Goal: Register for event/course

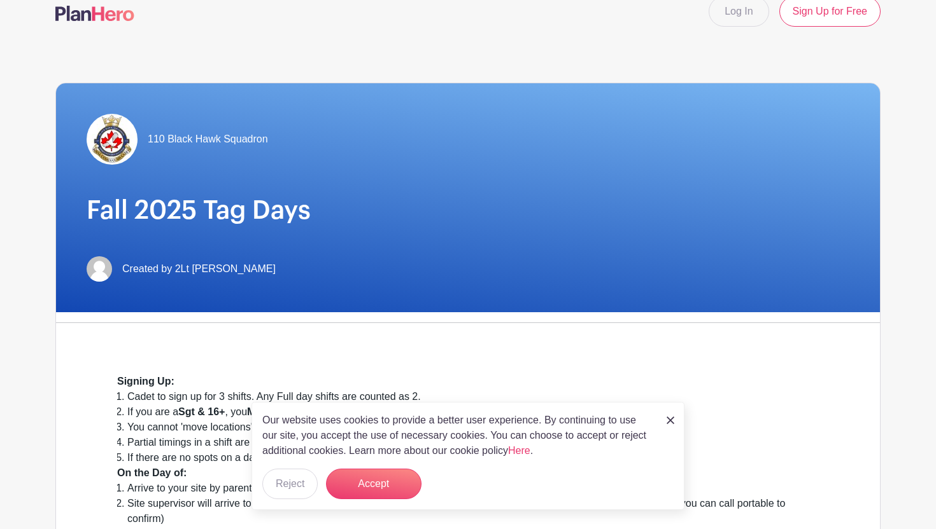
scroll to position [22, 0]
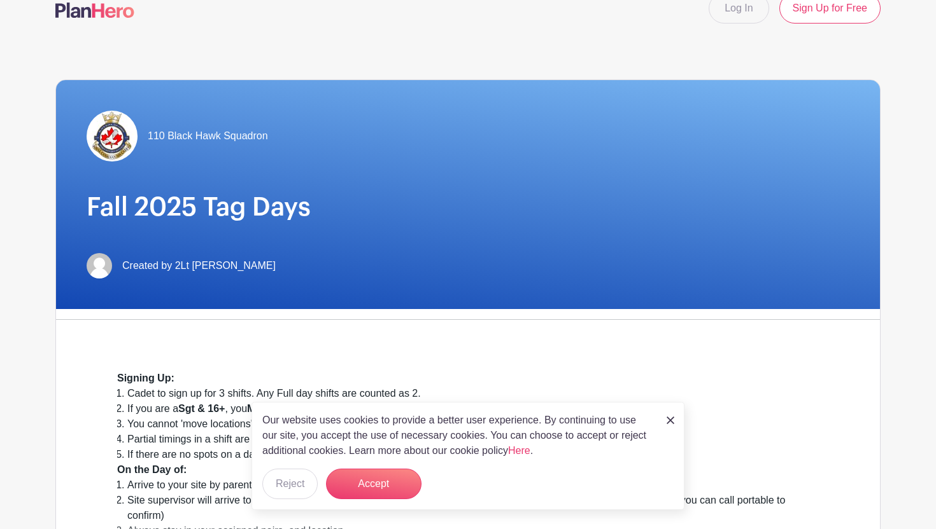
click at [389, 439] on p "Our website uses cookies to provide a better user experience. By continuing to …" at bounding box center [457, 436] width 391 height 46
click at [381, 477] on button "Accept" at bounding box center [373, 484] width 95 height 31
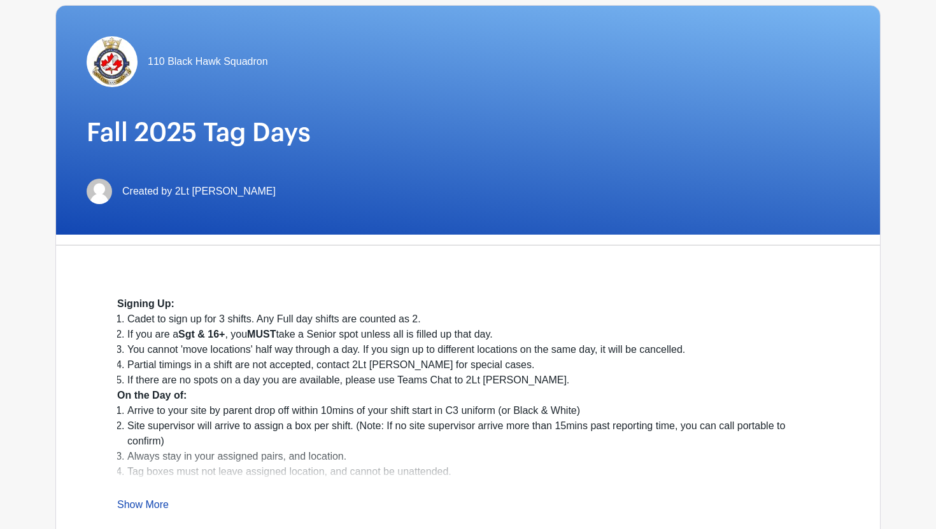
scroll to position [97, 0]
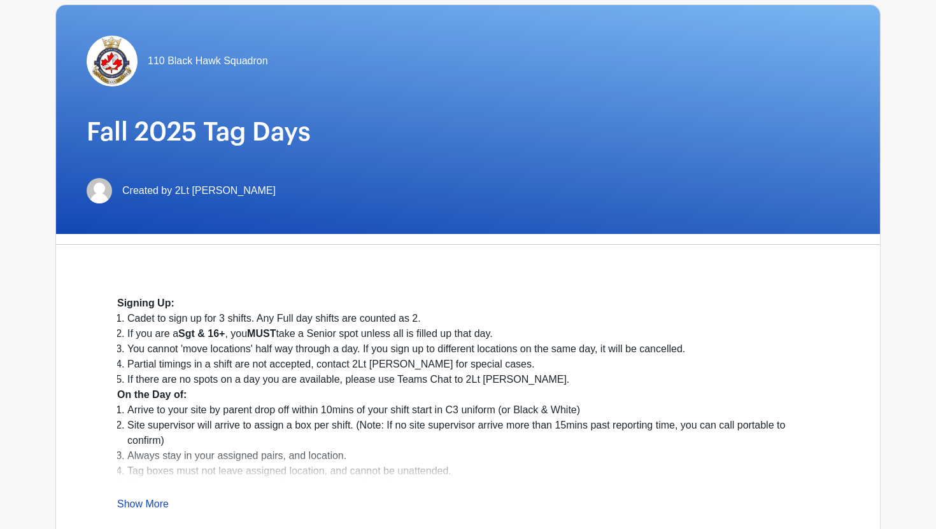
click at [160, 321] on li "Cadet to sign up for 3 shifts. Any Full day shifts are counted as 2." at bounding box center [472, 318] width 691 height 15
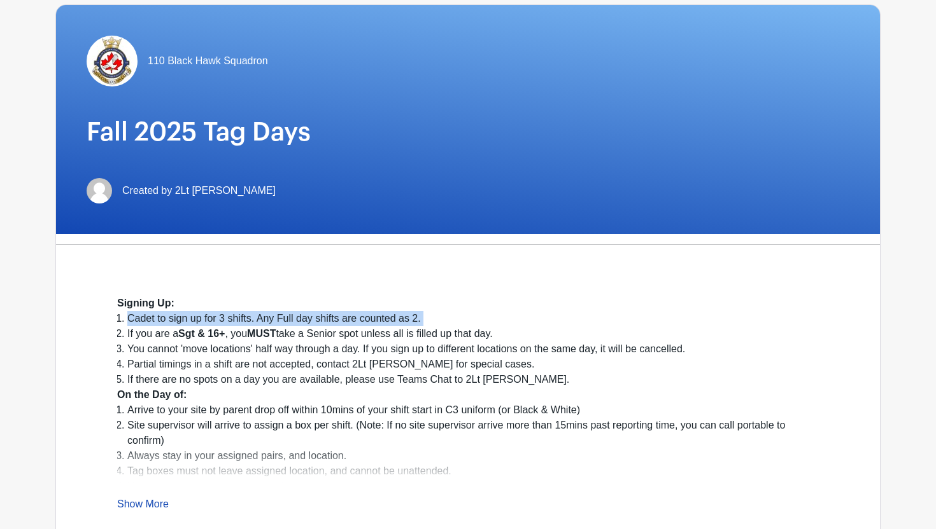
click at [160, 321] on li "Cadet to sign up for 3 shifts. Any Full day shifts are counted as 2." at bounding box center [472, 318] width 691 height 15
copy ol "Cadet to sign up for 3 shifts. Any Full day shifts are counted as 2."
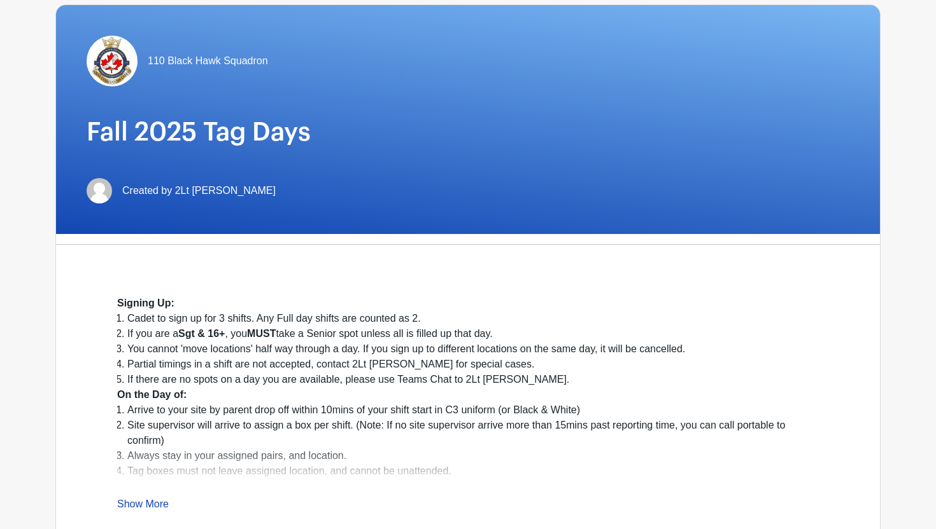
click at [318, 381] on li "If there are no spots on a day you are available, please use Teams Chat to 2Lt …" at bounding box center [472, 379] width 691 height 15
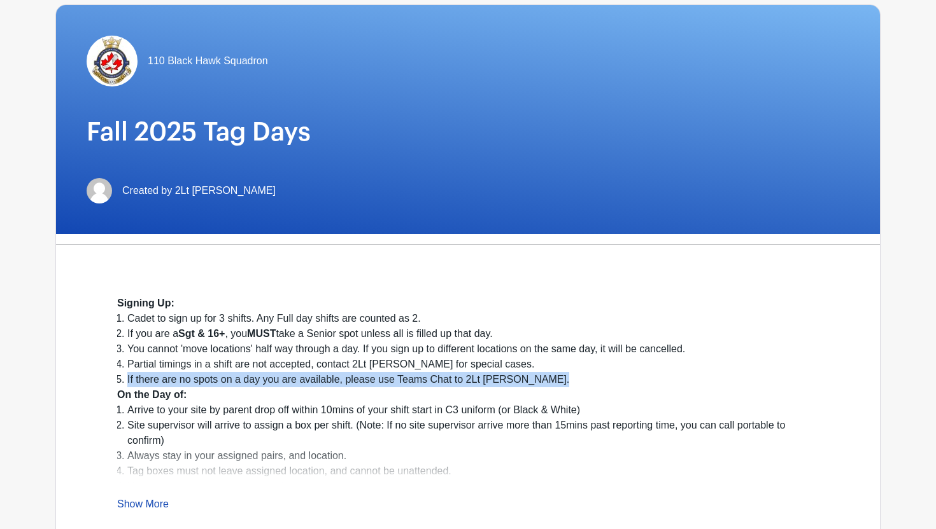
click at [318, 381] on li "If there are no spots on a day you are available, please use Teams Chat to 2Lt …" at bounding box center [472, 379] width 691 height 15
copy ol "If there are no spots on a day you are available, please use Teams Chat to 2Lt …"
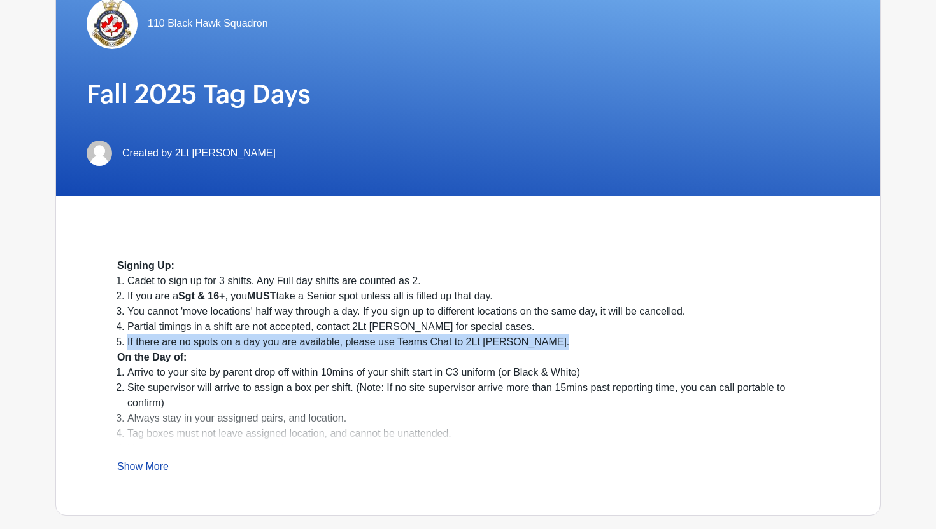
scroll to position [143, 0]
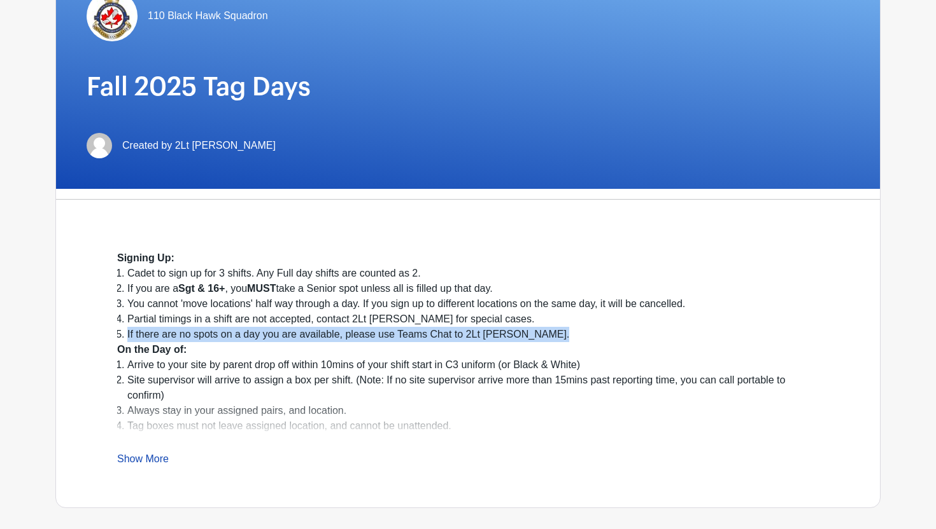
click at [139, 464] on link "Show More" at bounding box center [143, 462] width 52 height 16
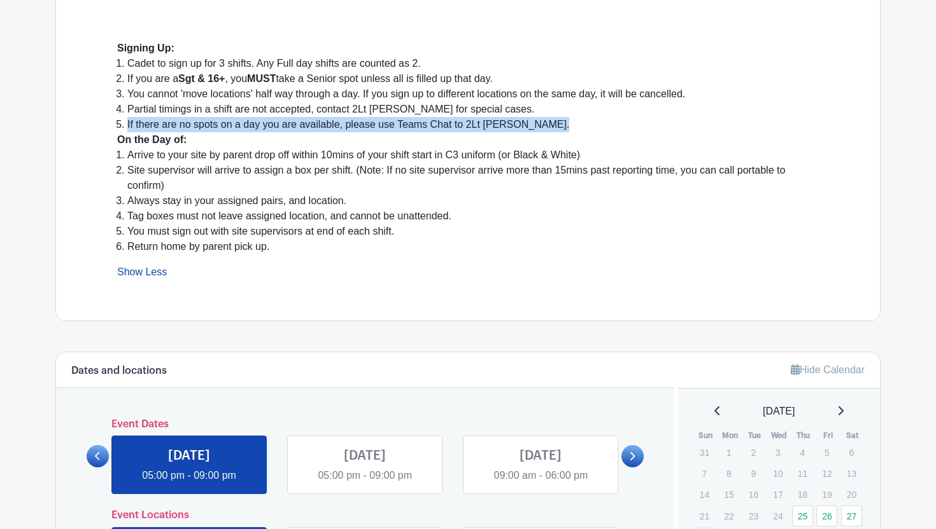
scroll to position [344, 0]
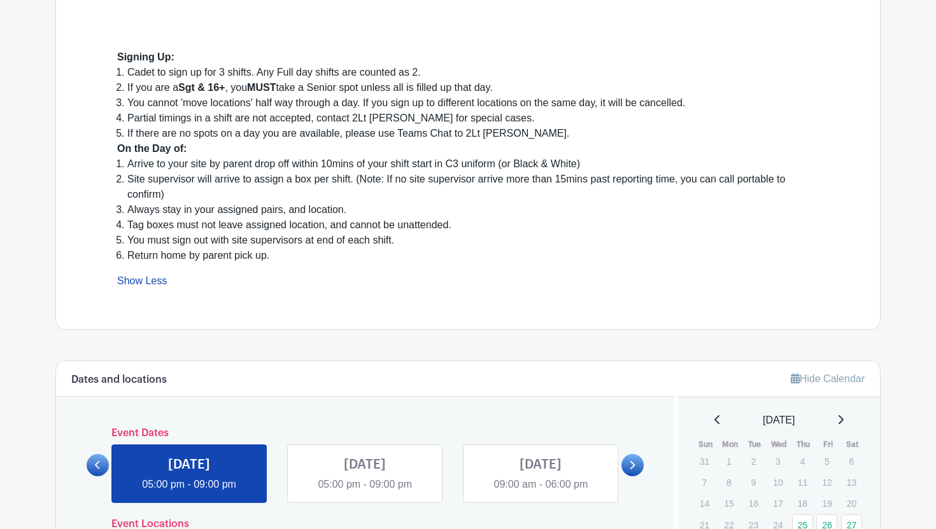
click at [177, 116] on li "Partial timings in a shift are not accepted, contact 2Lt [PERSON_NAME] for spec…" at bounding box center [472, 118] width 691 height 15
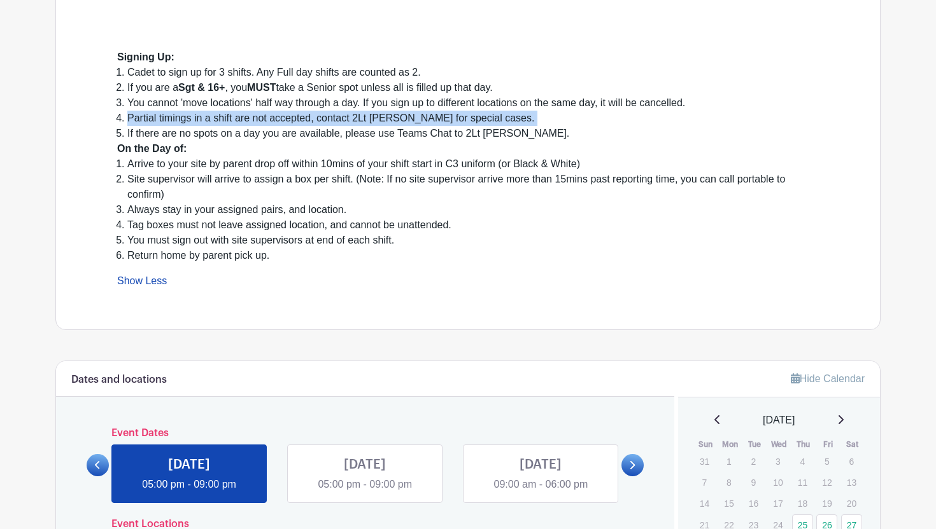
click at [177, 116] on li "Partial timings in a shift are not accepted, contact 2Lt [PERSON_NAME] for spec…" at bounding box center [472, 118] width 691 height 15
copy ol "Partial timings in a shift are not accepted, contact 2Lt [PERSON_NAME] for spec…"
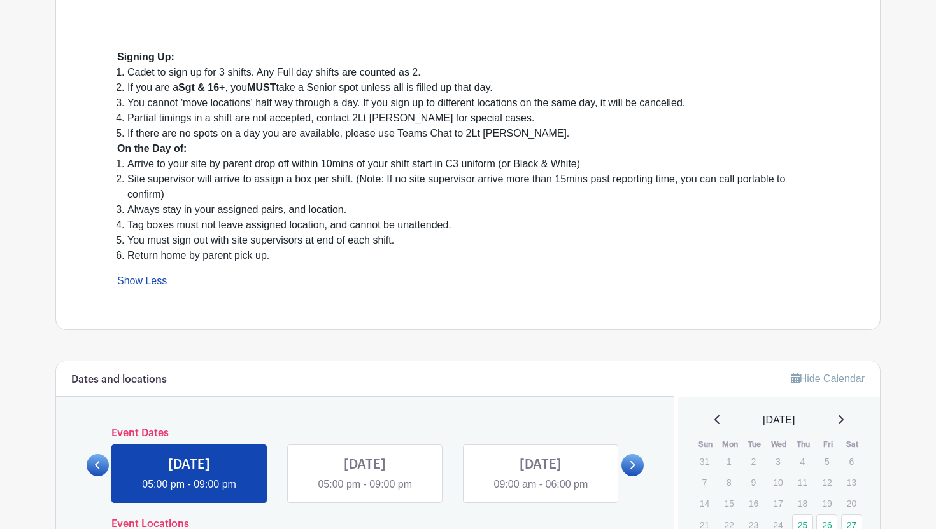
click at [519, 168] on li "Arrive to your site by parent drop off within 10mins of your shift start in C3 …" at bounding box center [472, 164] width 691 height 15
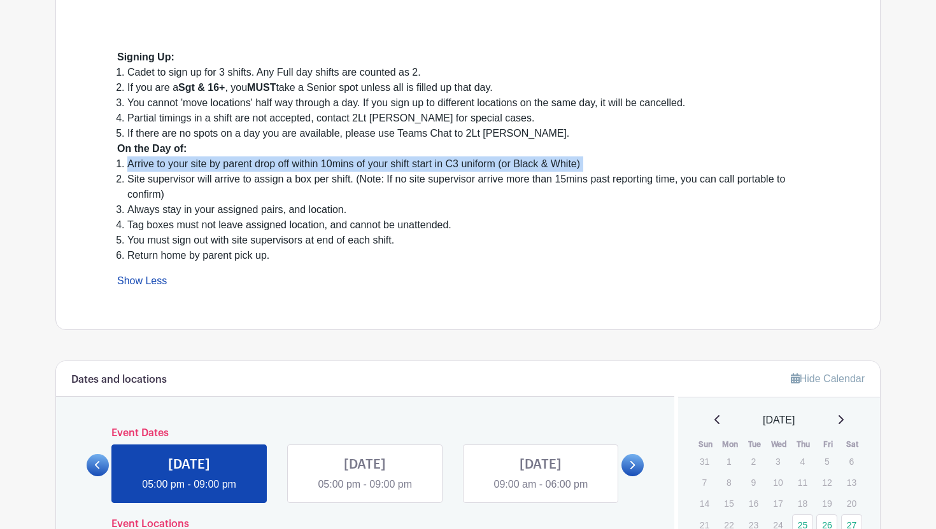
click at [519, 168] on li "Arrive to your site by parent drop off within 10mins of your shift start in C3 …" at bounding box center [472, 164] width 691 height 15
copy ol "Arrive to your site by parent drop off within 10mins of your shift start in C3 …"
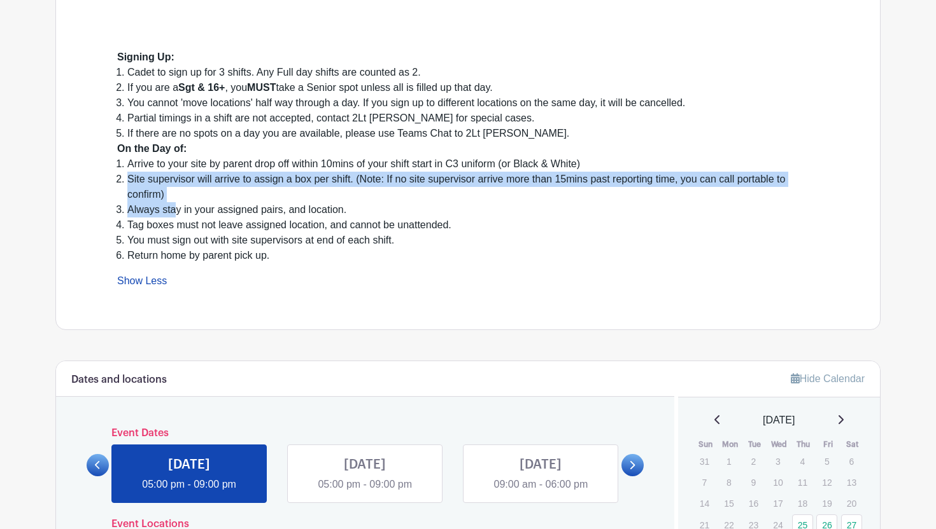
drag, startPoint x: 176, startPoint y: 204, endPoint x: 123, endPoint y: 181, distance: 57.0
click at [123, 181] on ol "Arrive to your site by parent drop off within 10mins of your shift start in C3 …" at bounding box center [467, 210] width 701 height 107
click at [127, 181] on li "Site supervisor will arrive to assign a box per shift. (Note: If no site superv…" at bounding box center [472, 187] width 691 height 31
drag, startPoint x: 127, startPoint y: 181, endPoint x: 173, endPoint y: 193, distance: 47.4
click at [173, 193] on li "Site supervisor will arrive to assign a box per shift. (Note: If no site superv…" at bounding box center [472, 187] width 691 height 31
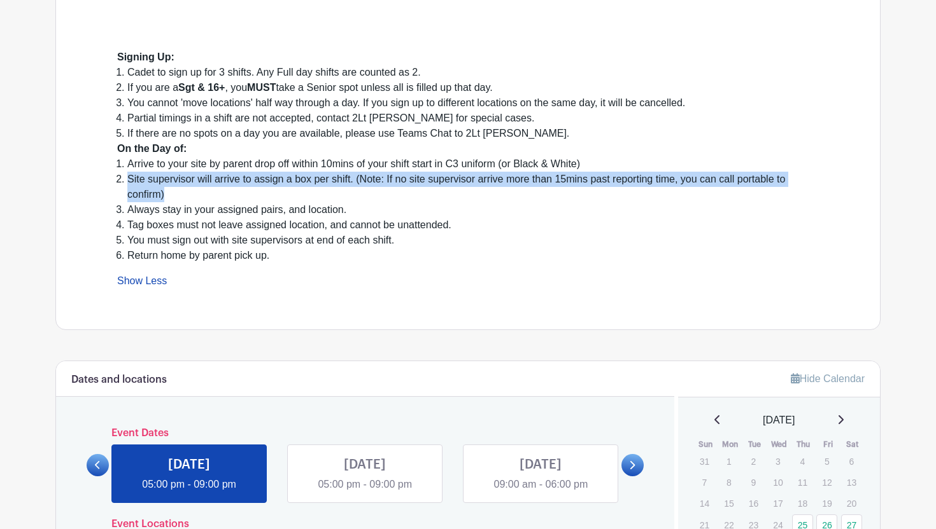
copy li "Site supervisor will arrive to assign a box per shift. (Note: If no site superv…"
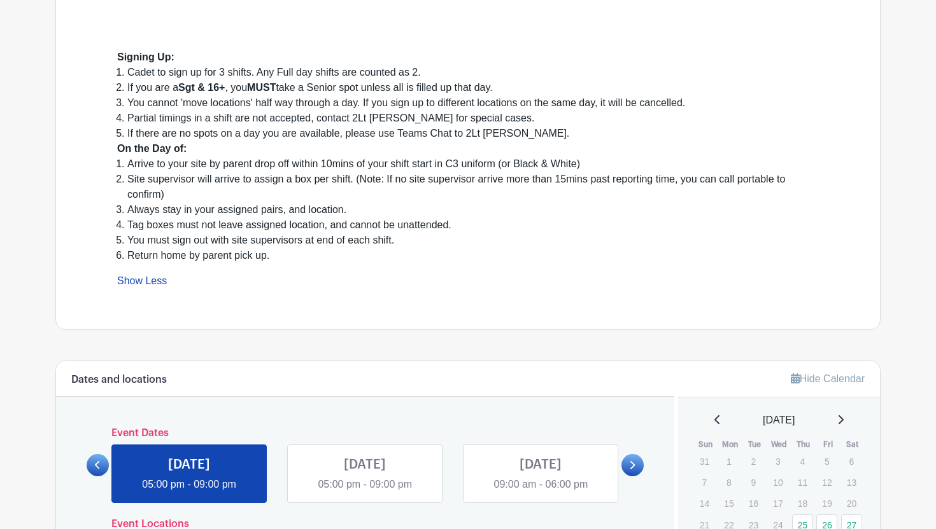
click at [312, 223] on li "Tag boxes must not leave assigned location, and cannot be unattended." at bounding box center [472, 225] width 691 height 15
copy ol "Tag boxes must not leave assigned location, and cannot be unattended."
click at [482, 219] on li "Tag boxes must not leave assigned location, and cannot be unattended." at bounding box center [472, 225] width 691 height 15
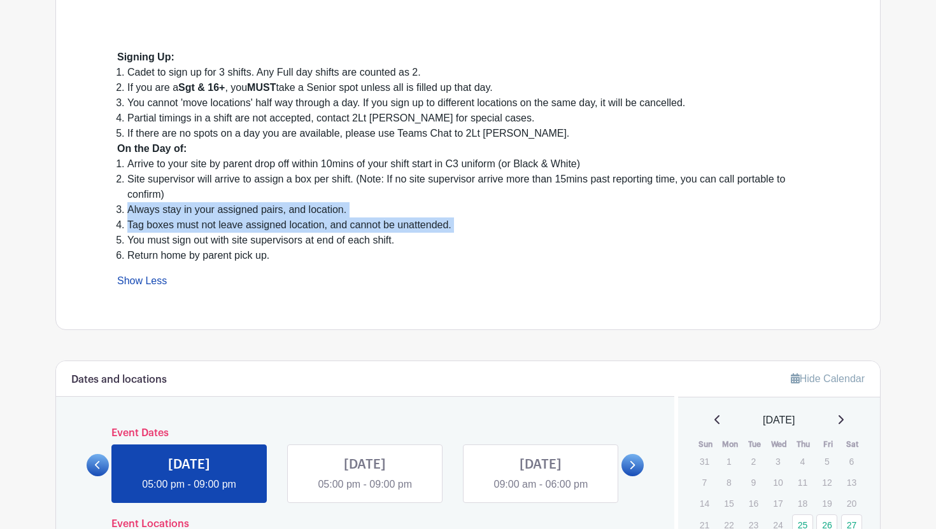
drag, startPoint x: 472, startPoint y: 222, endPoint x: 164, endPoint y: 213, distance: 308.2
click at [164, 213] on ol "Arrive to your site by parent drop off within 10mins of your shift start in C3 …" at bounding box center [467, 210] width 701 height 107
copy ol "Always stay in your assigned pairs, and location. Tag boxes must not leave assi…"
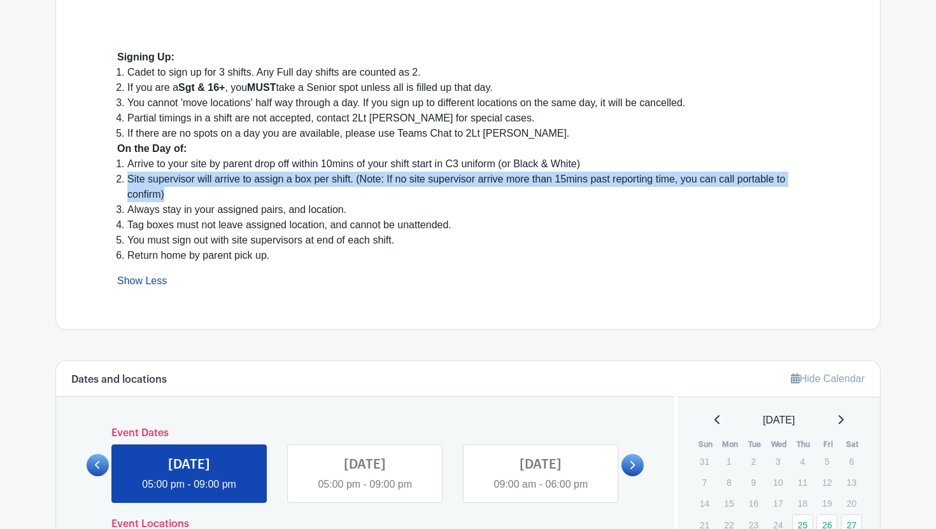
drag, startPoint x: 166, startPoint y: 193, endPoint x: 112, endPoint y: 175, distance: 57.0
click at [112, 175] on div "Signing Up: Cadet to sign up for 3 shifts. Any Full day shifts are counted as 2…" at bounding box center [468, 169] width 762 height 321
copy li "Site supervisor will arrive to assign a box per shift. (Note: If no site superv…"
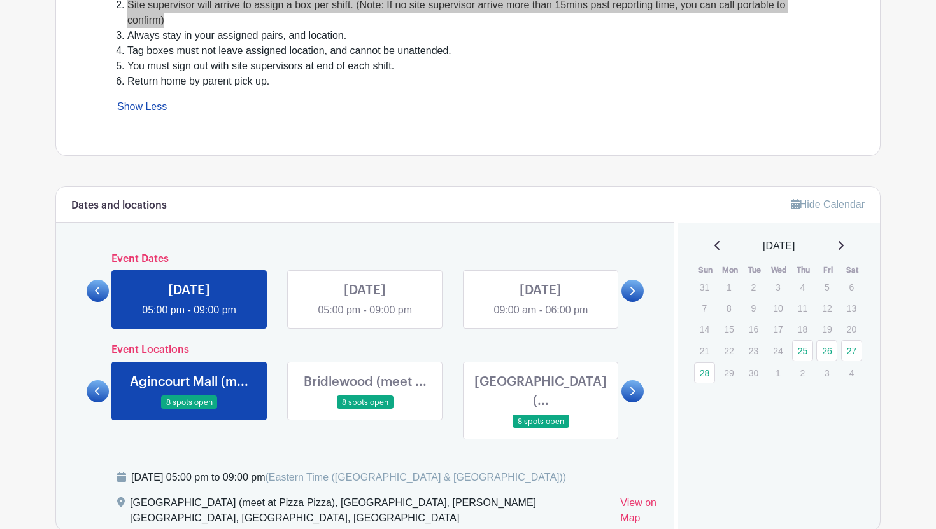
scroll to position [562, 0]
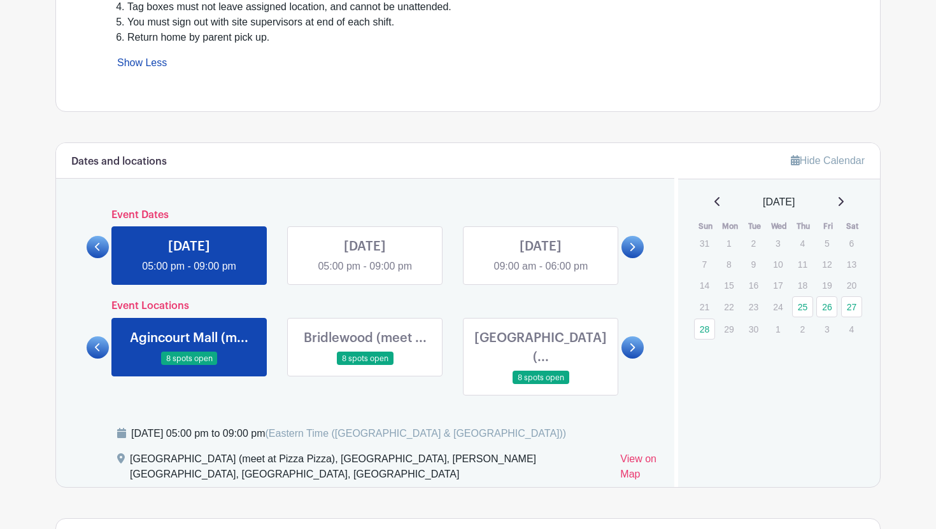
click at [633, 256] on link at bounding box center [632, 247] width 22 height 22
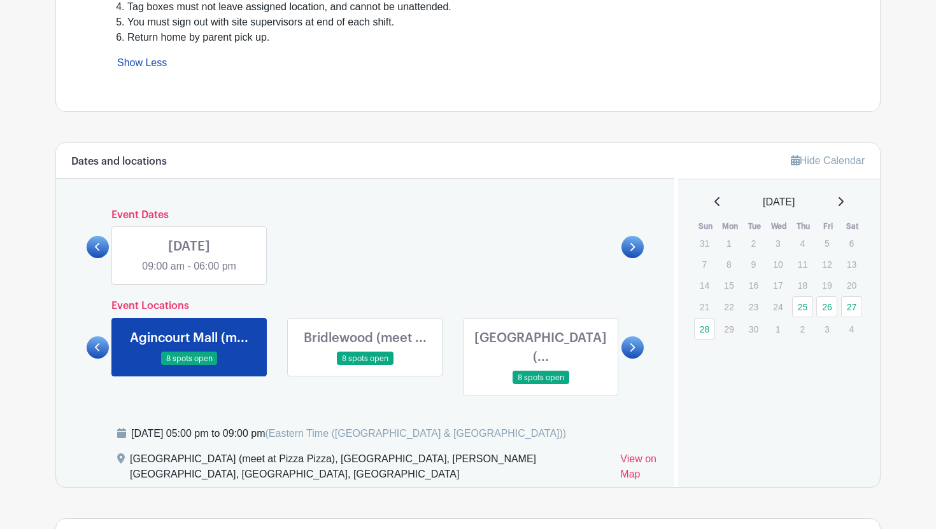
click at [86, 244] on div "Dates and locations Event Dates [DATE] 05:00 pm - 09:00 pm [DATE] 05:00 pm - 09…" at bounding box center [365, 315] width 618 height 344
click at [94, 244] on link at bounding box center [98, 247] width 22 height 22
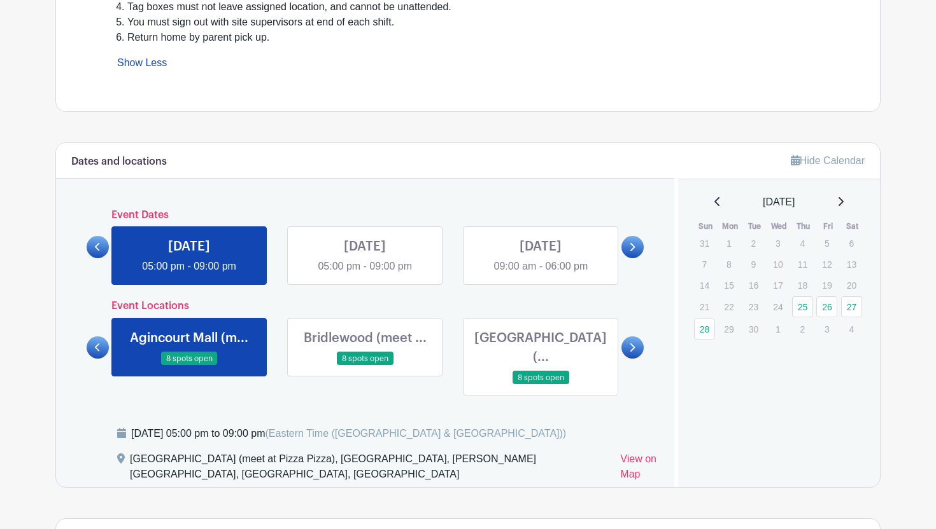
click at [94, 245] on link at bounding box center [98, 247] width 22 height 22
click at [626, 257] on link at bounding box center [632, 247] width 22 height 22
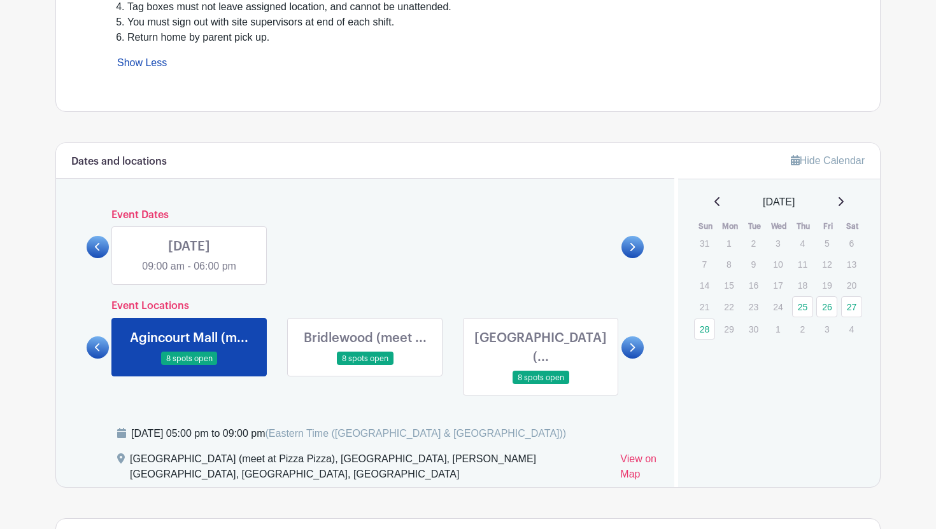
click at [99, 252] on icon at bounding box center [98, 247] width 6 height 10
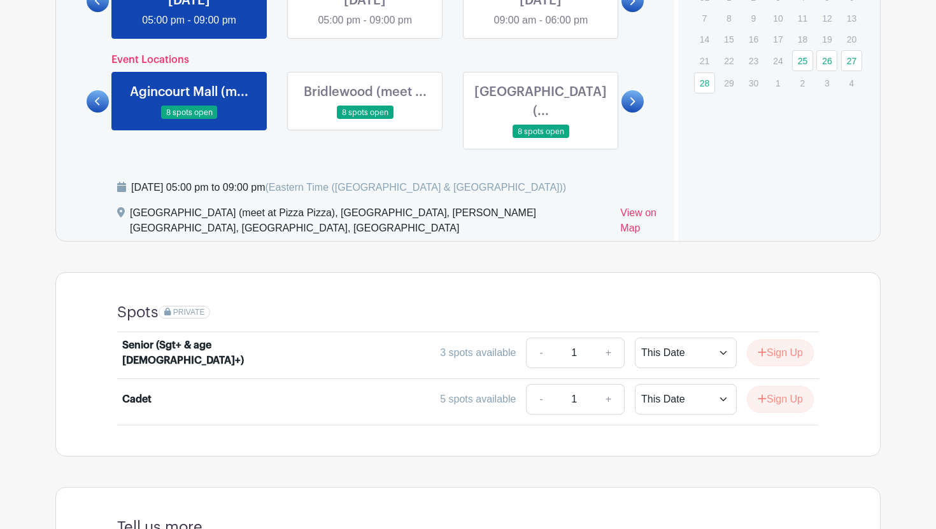
scroll to position [817, 0]
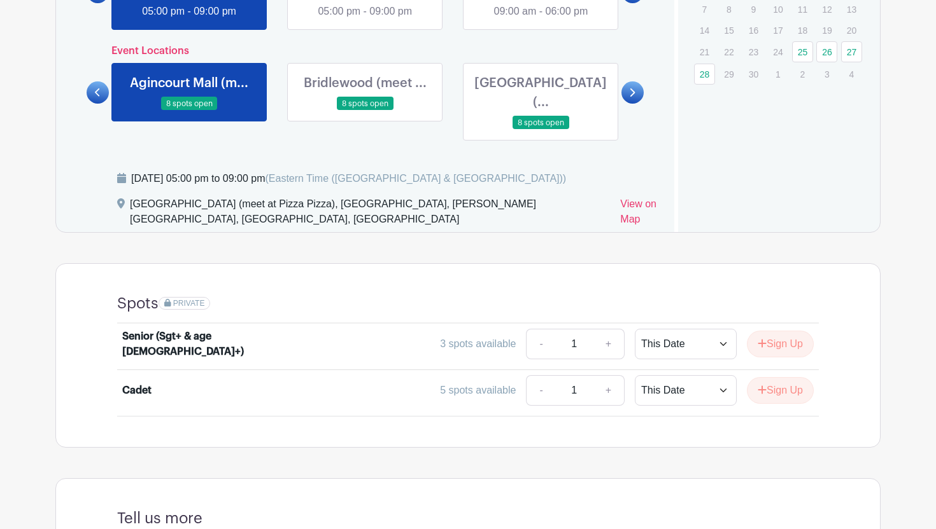
click at [365, 111] on link at bounding box center [365, 111] width 0 height 0
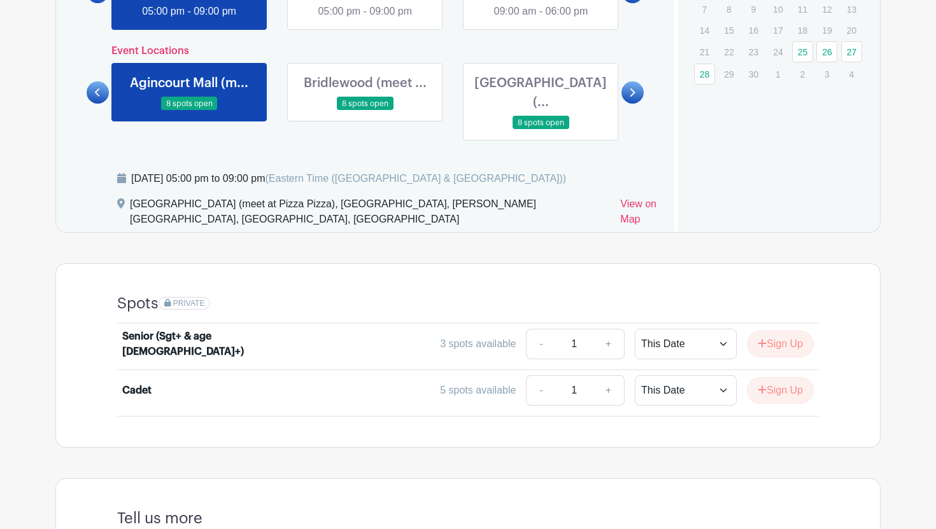
click at [540, 130] on link at bounding box center [540, 130] width 0 height 0
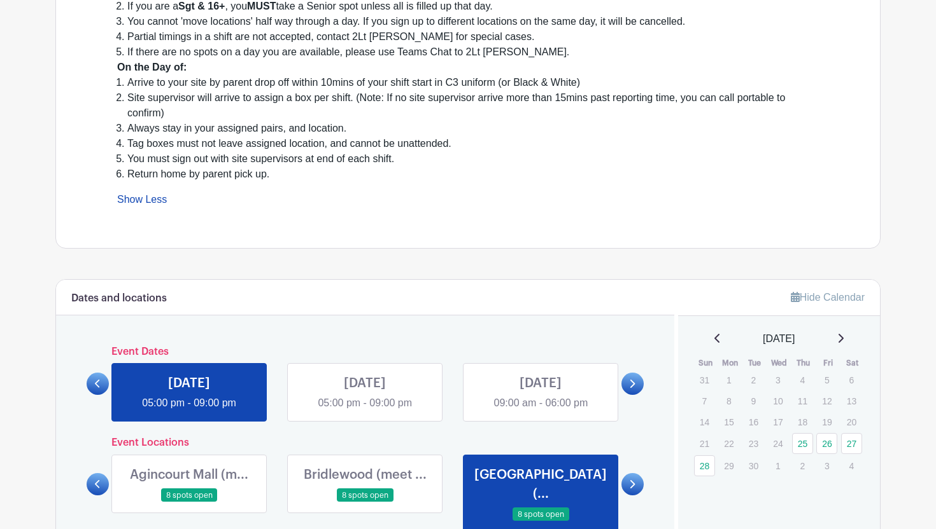
scroll to position [792, 0]
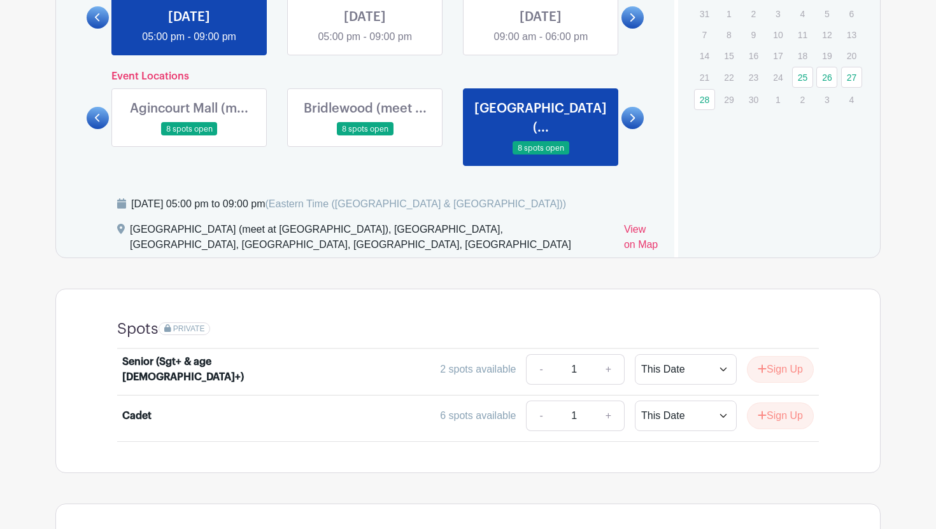
click at [365, 45] on link at bounding box center [365, 45] width 0 height 0
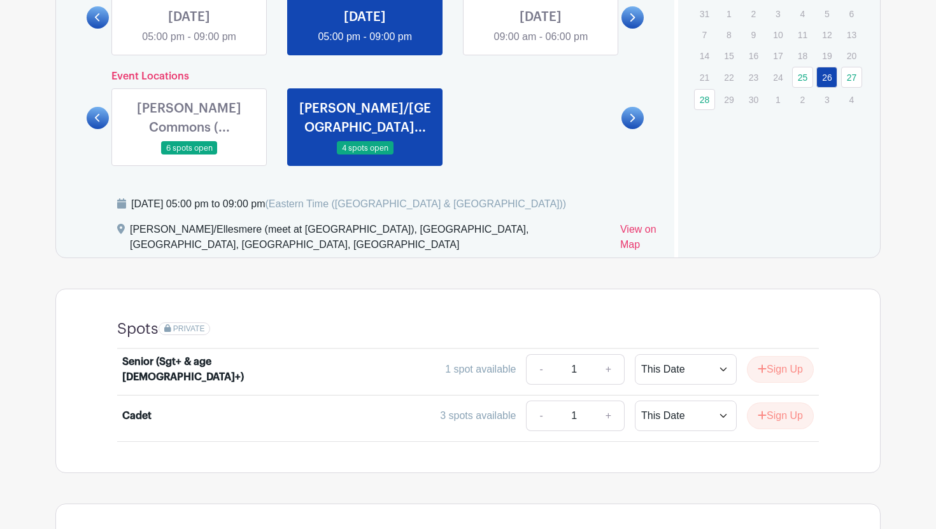
click at [189, 45] on link at bounding box center [189, 45] width 0 height 0
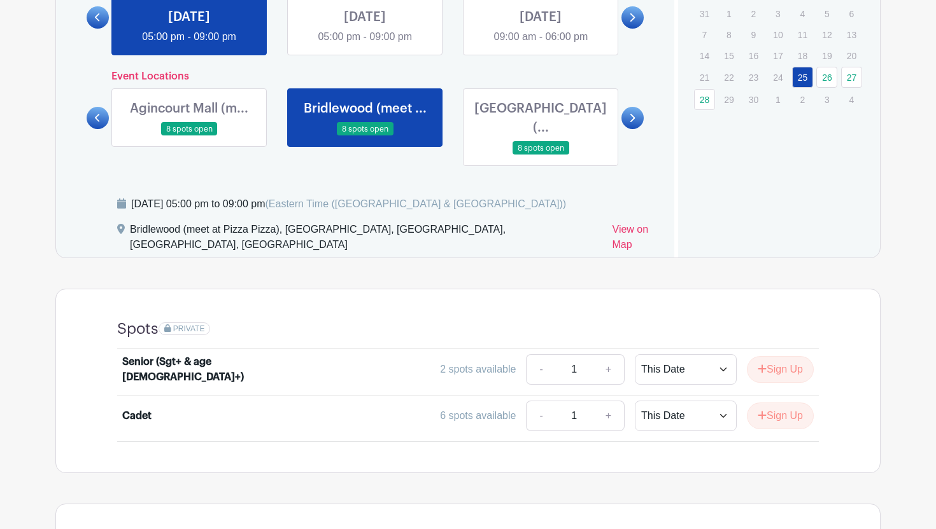
click at [540, 155] on link at bounding box center [540, 155] width 0 height 0
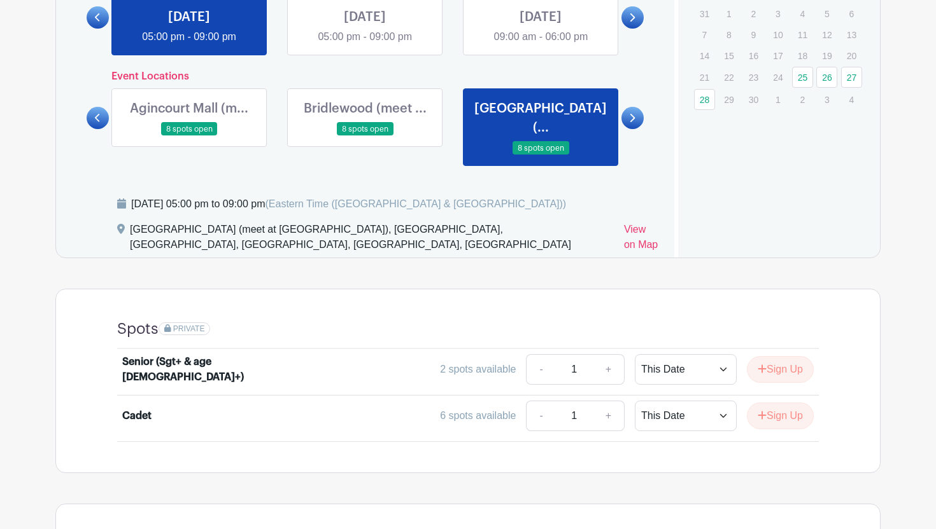
click at [625, 107] on div at bounding box center [632, 118] width 22 height 22
click at [629, 107] on link at bounding box center [632, 118] width 22 height 22
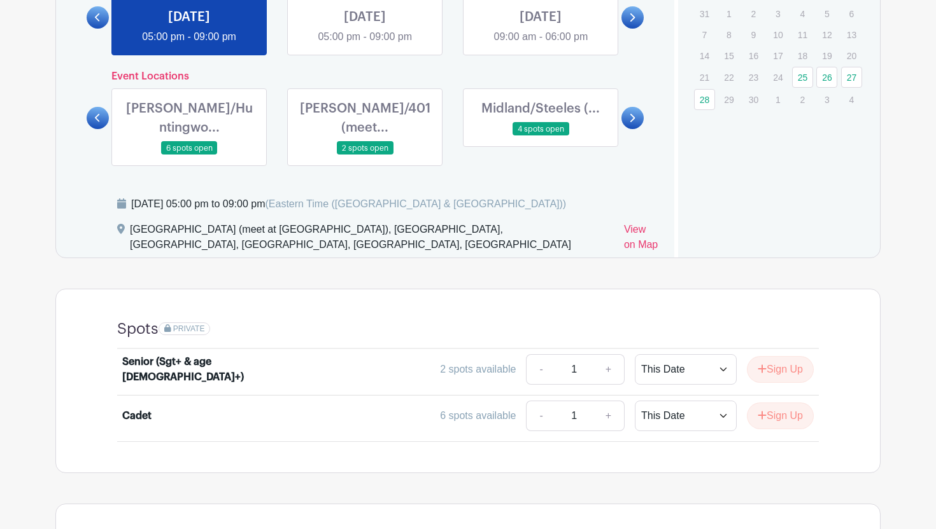
click at [189, 155] on link at bounding box center [189, 155] width 0 height 0
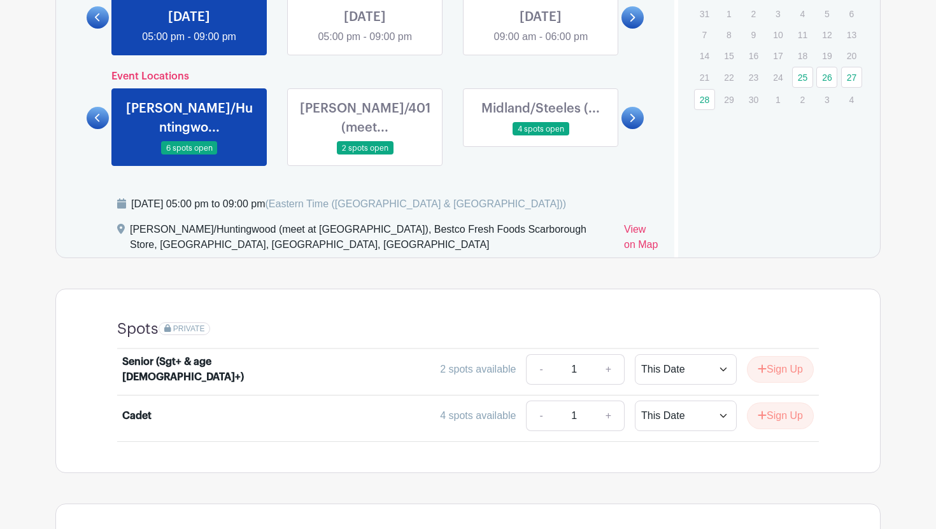
click at [365, 155] on link at bounding box center [365, 155] width 0 height 0
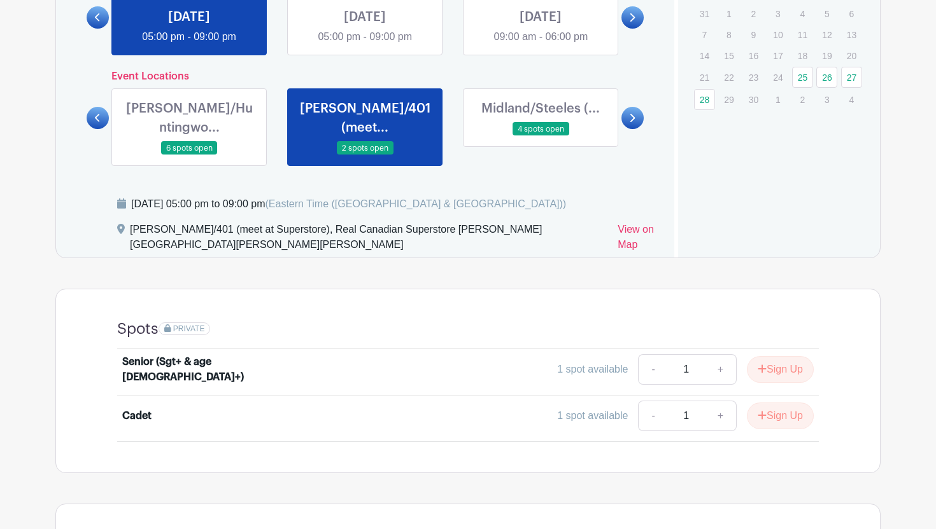
click at [540, 136] on link at bounding box center [540, 136] width 0 height 0
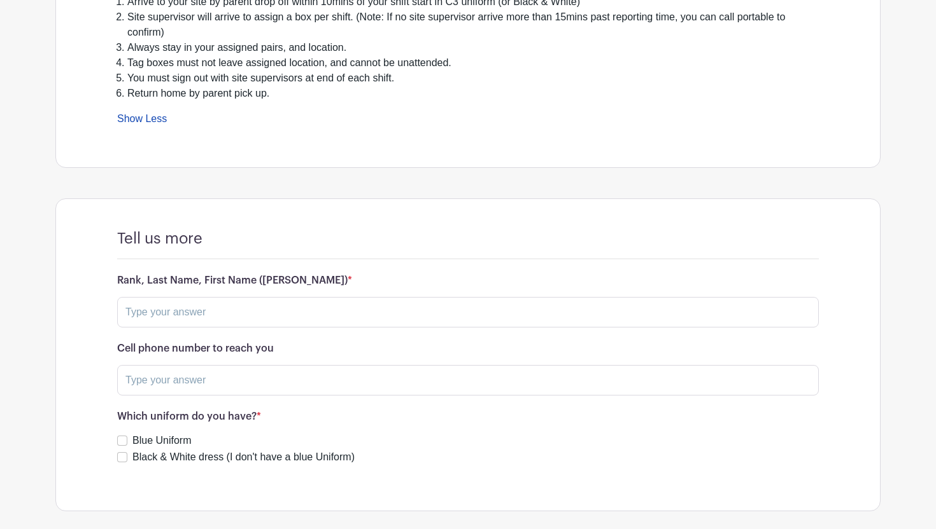
scroll to position [562, 0]
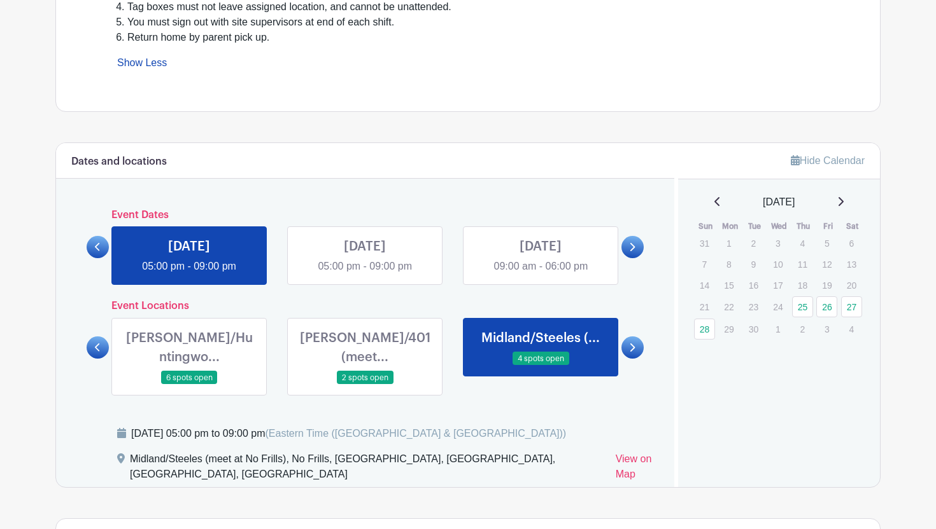
click at [459, 315] on div "[PERSON_NAME]/Huntingwo... 6 spots open [PERSON_NAME]/401 (meet... 2 spots open…" at bounding box center [365, 352] width 528 height 88
click at [540, 274] on link at bounding box center [540, 274] width 0 height 0
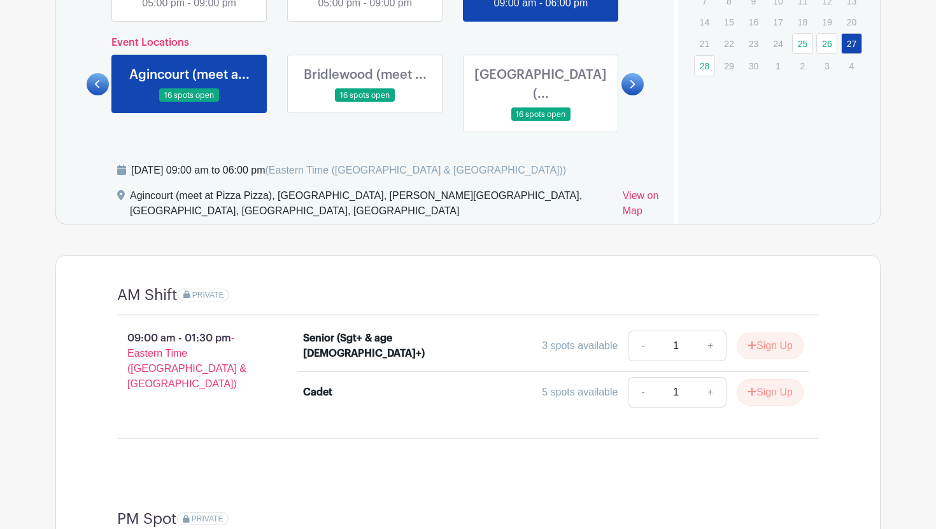
scroll to position [824, 0]
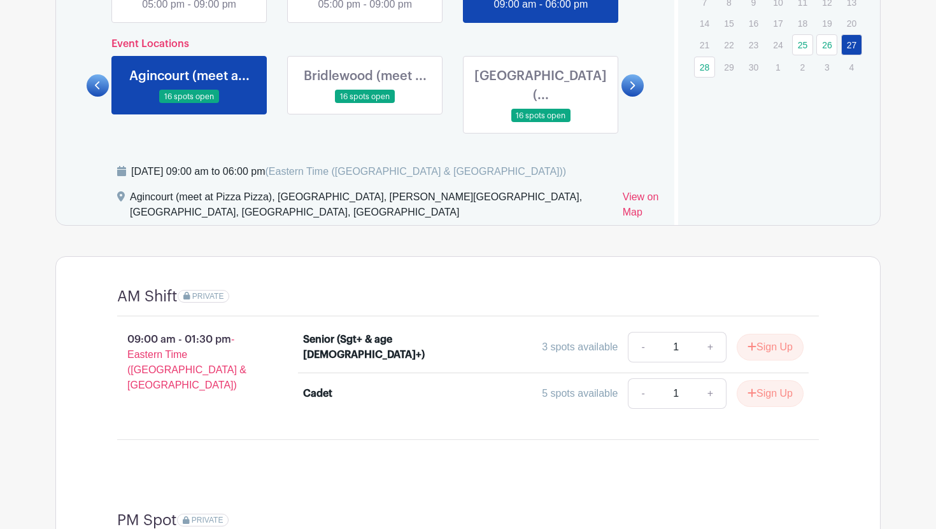
click at [639, 75] on link at bounding box center [632, 85] width 22 height 22
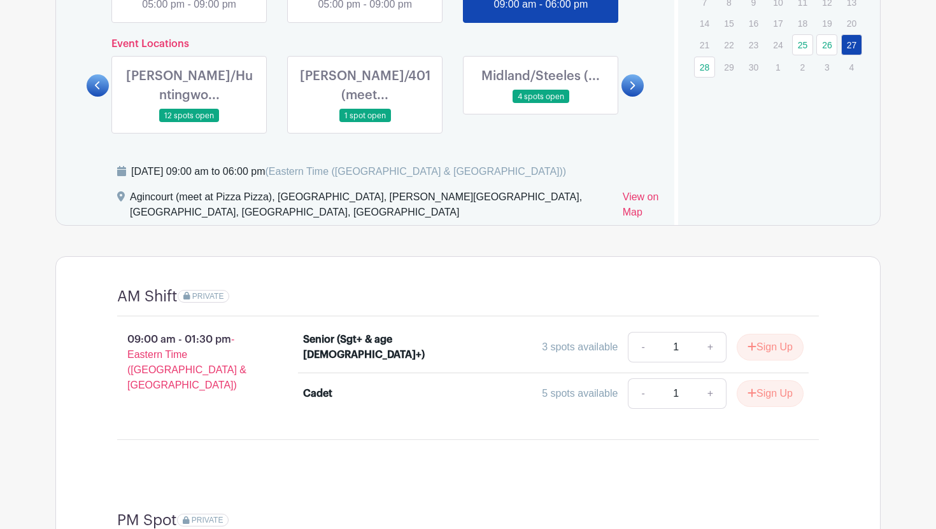
click at [365, 123] on link at bounding box center [365, 123] width 0 height 0
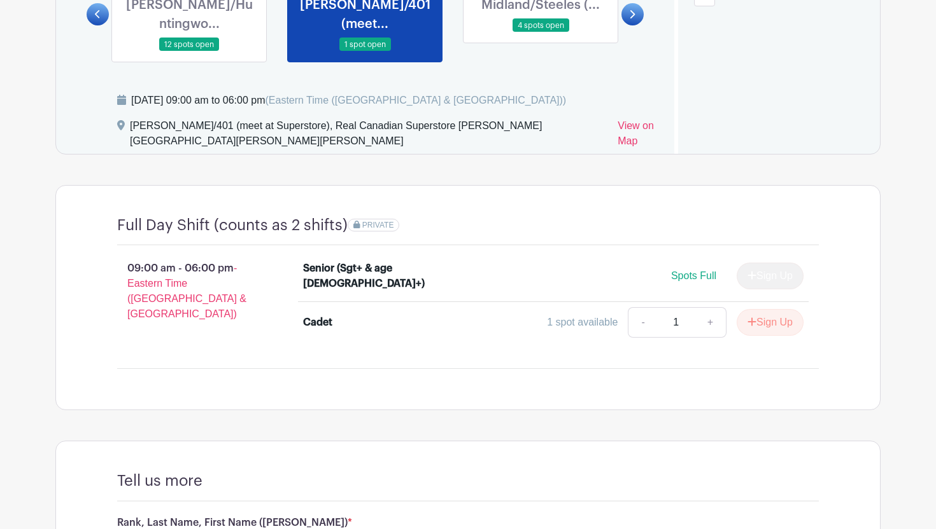
scroll to position [907, 0]
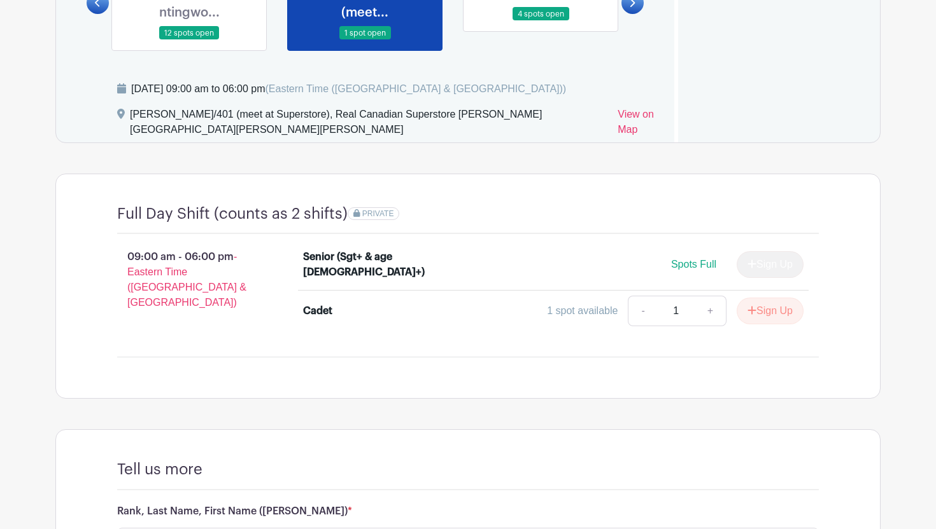
drag, startPoint x: 637, startPoint y: 255, endPoint x: 707, endPoint y: 253, distance: 70.0
click at [708, 254] on div "Spots Full Sign Up" at bounding box center [615, 264] width 375 height 27
click at [707, 257] on div "Spots Full" at bounding box center [693, 264] width 45 height 15
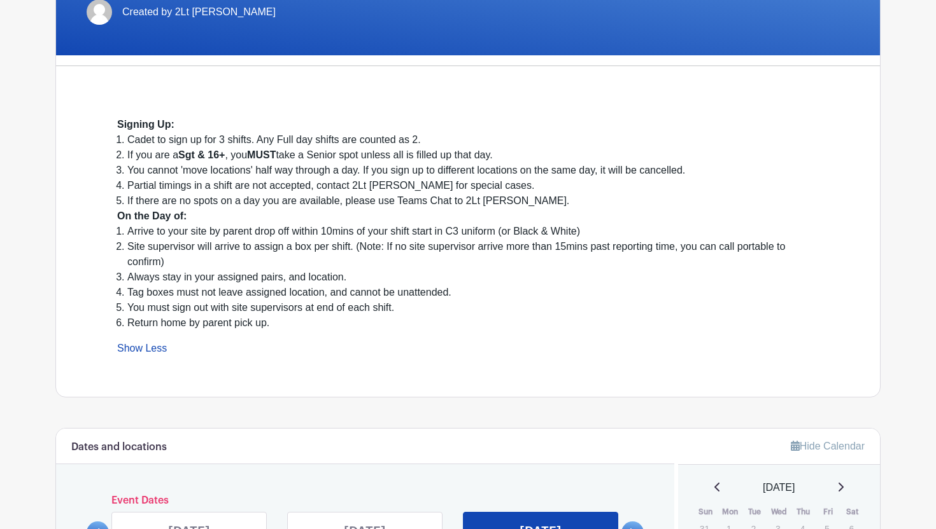
scroll to position [256, 0]
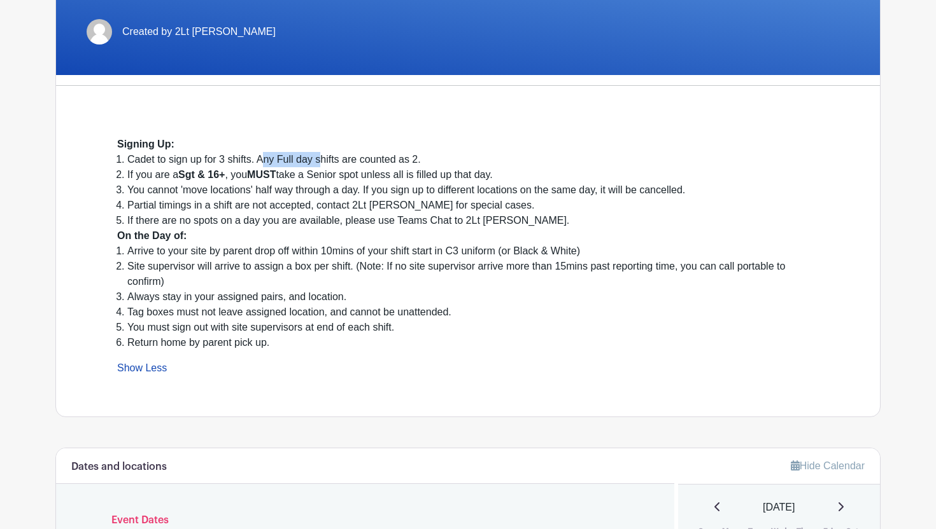
drag, startPoint x: 268, startPoint y: 155, endPoint x: 320, endPoint y: 159, distance: 52.3
click at [320, 159] on li "Cadet to sign up for 3 shifts. Any Full day shifts are counted as 2." at bounding box center [472, 159] width 691 height 15
click at [288, 160] on li "Cadet to sign up for 3 shifts. Any Full day shifts are counted as 2." at bounding box center [472, 159] width 691 height 15
click at [280, 160] on li "Cadet to sign up for 3 shifts. Any Full day shifts are counted as 2." at bounding box center [472, 159] width 691 height 15
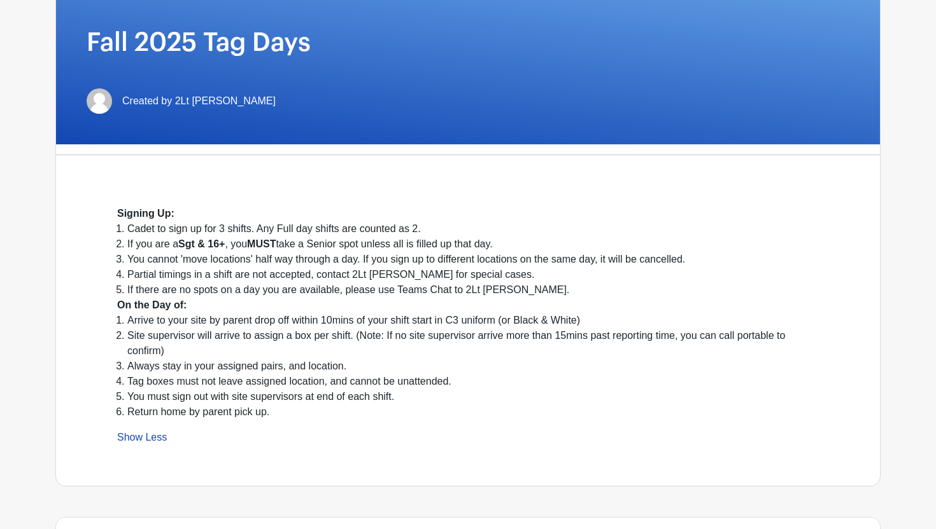
scroll to position [178, 0]
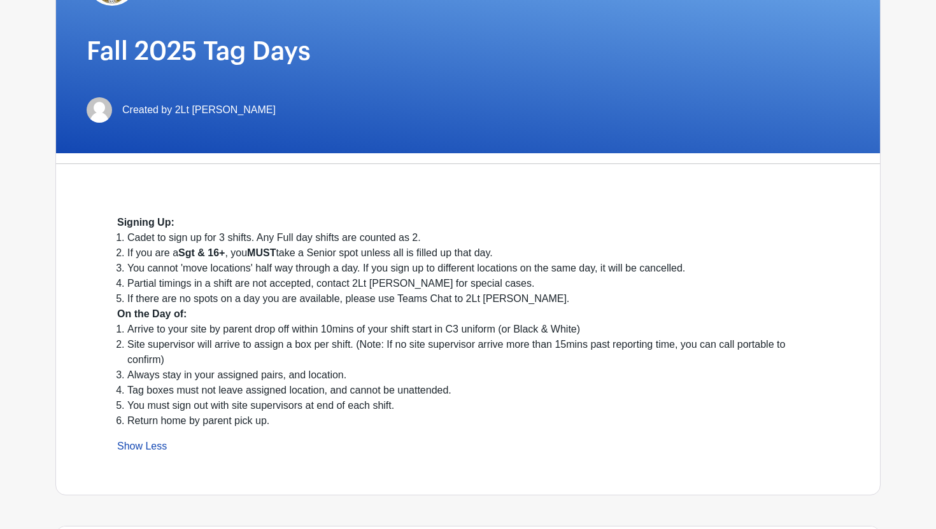
click at [296, 250] on li "If you are a Sgt & 16+ , you MUST take a Senior spot unless all is filled up th…" at bounding box center [472, 253] width 691 height 15
copy ol "If you are a Sgt & 16+ , you MUST take a Senior spot unless all is filled up th…"
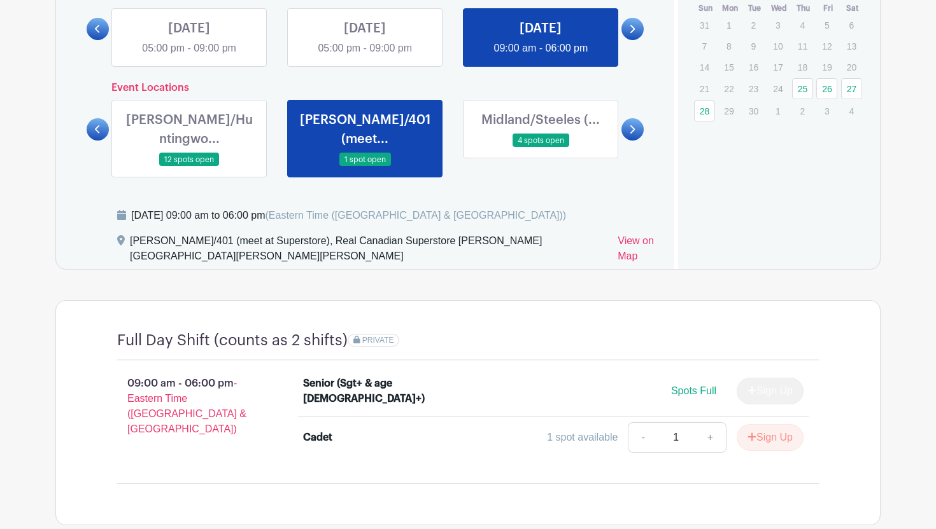
scroll to position [785, 0]
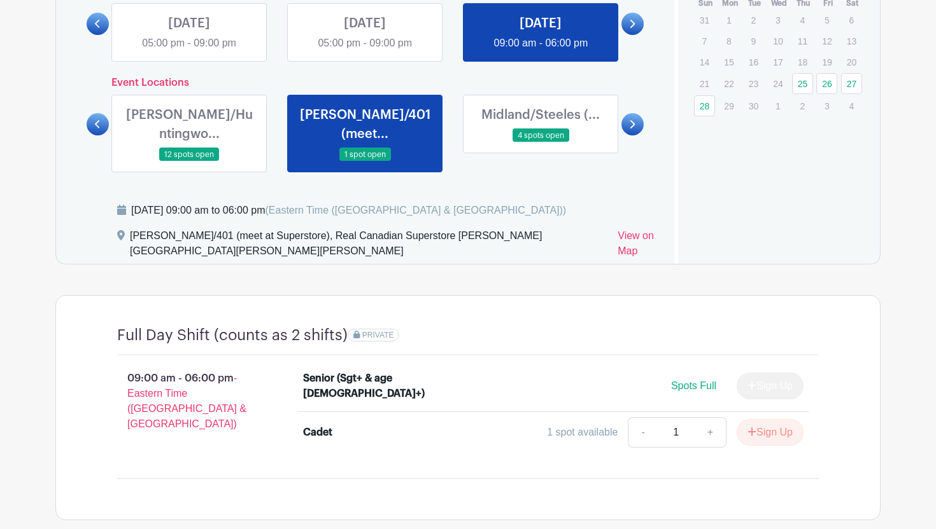
click at [102, 113] on link at bounding box center [98, 124] width 22 height 22
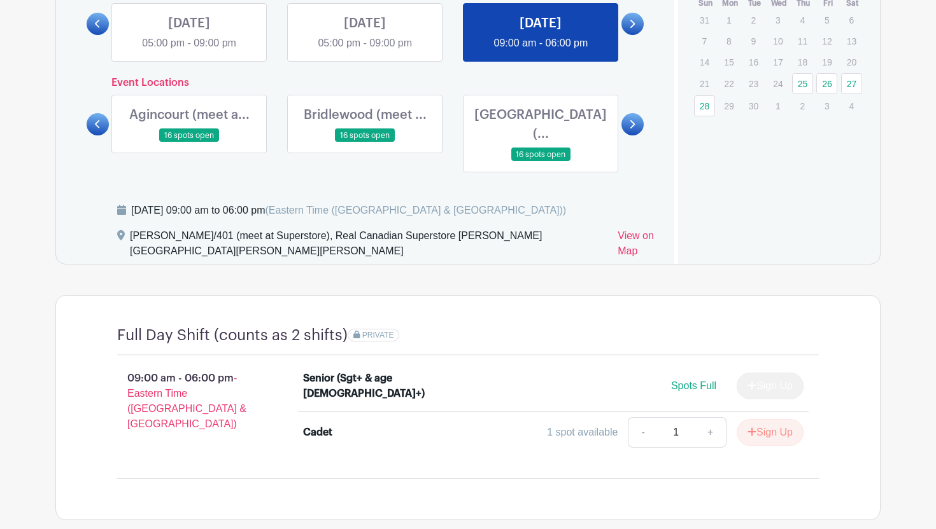
click at [189, 143] on link at bounding box center [189, 143] width 0 height 0
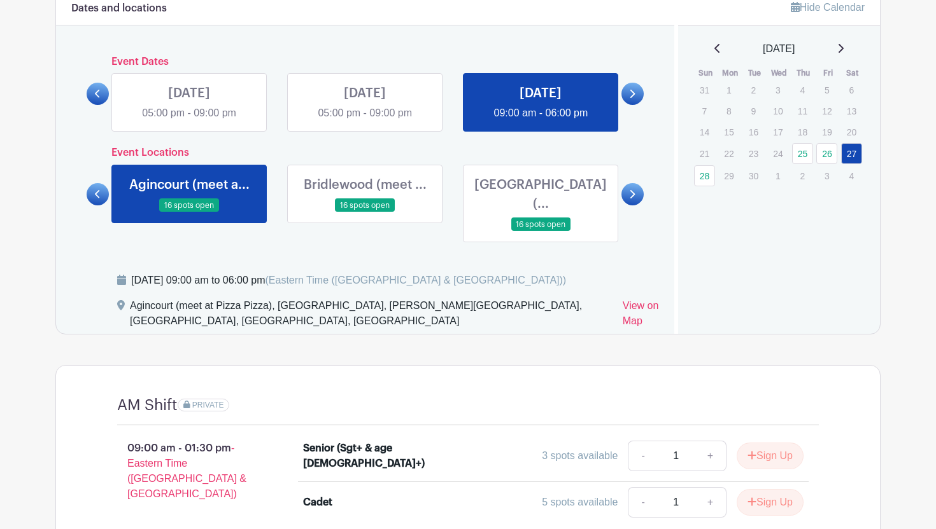
scroll to position [606, 0]
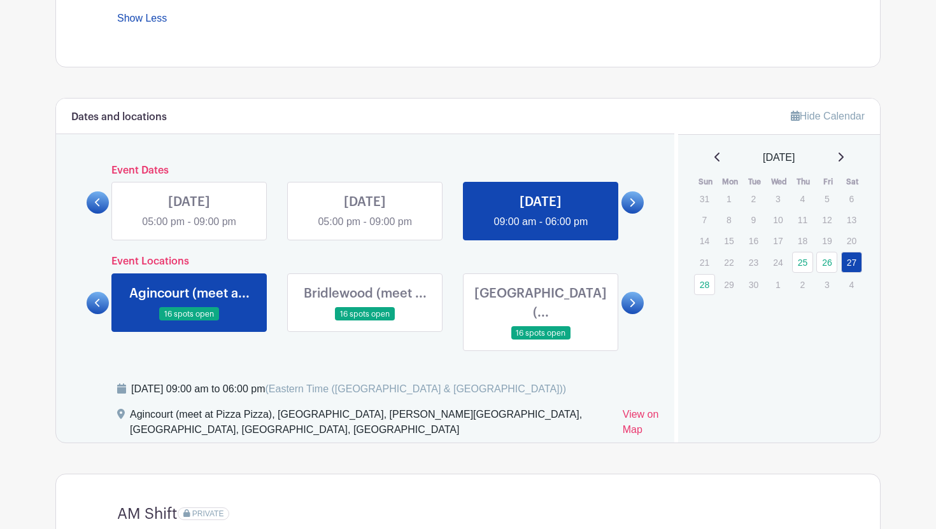
click at [189, 230] on link at bounding box center [189, 230] width 0 height 0
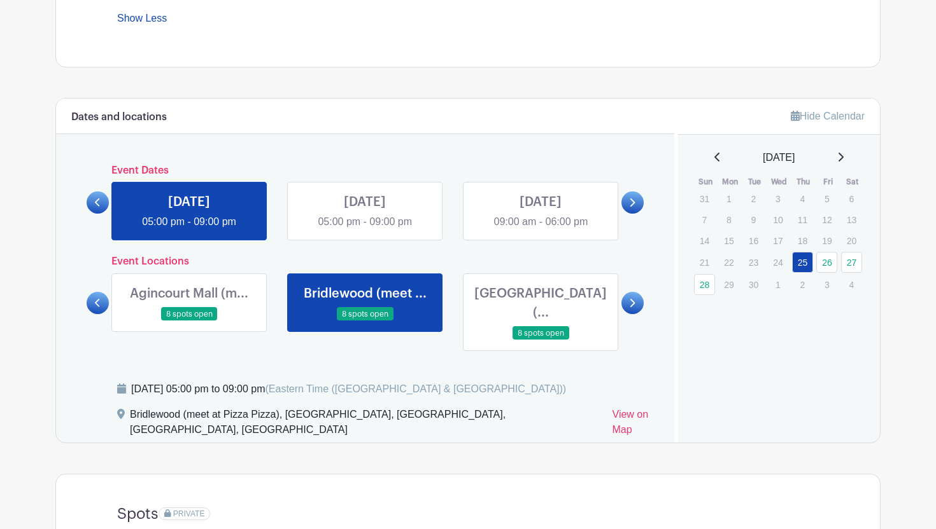
click at [189, 230] on link at bounding box center [189, 230] width 0 height 0
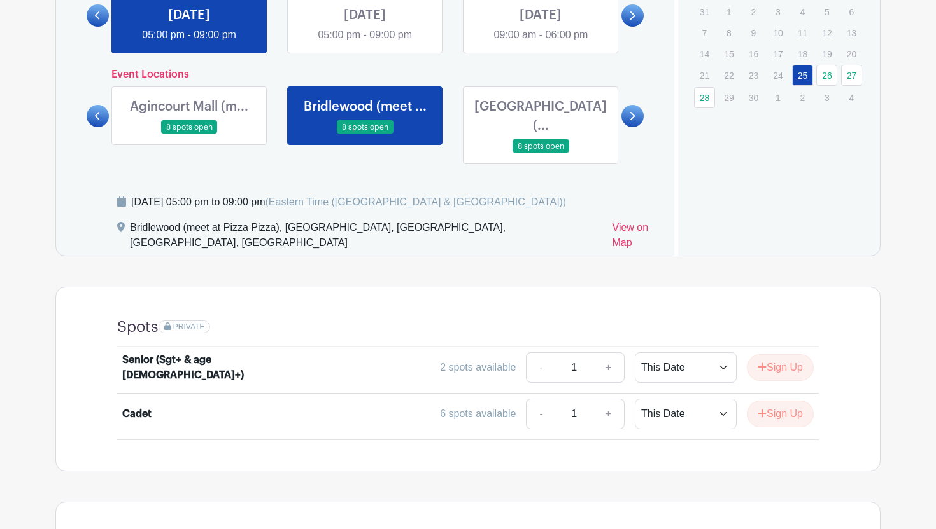
scroll to position [734, 0]
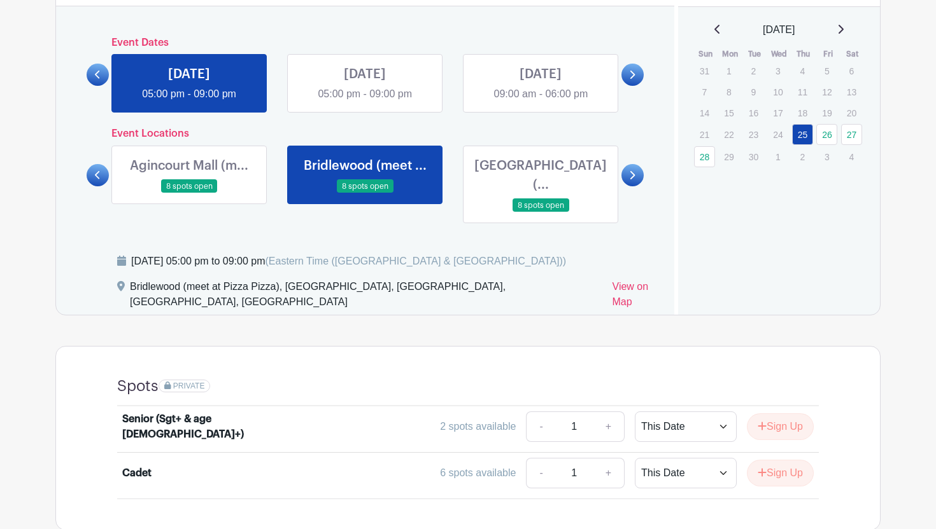
click at [189, 193] on link at bounding box center [189, 193] width 0 height 0
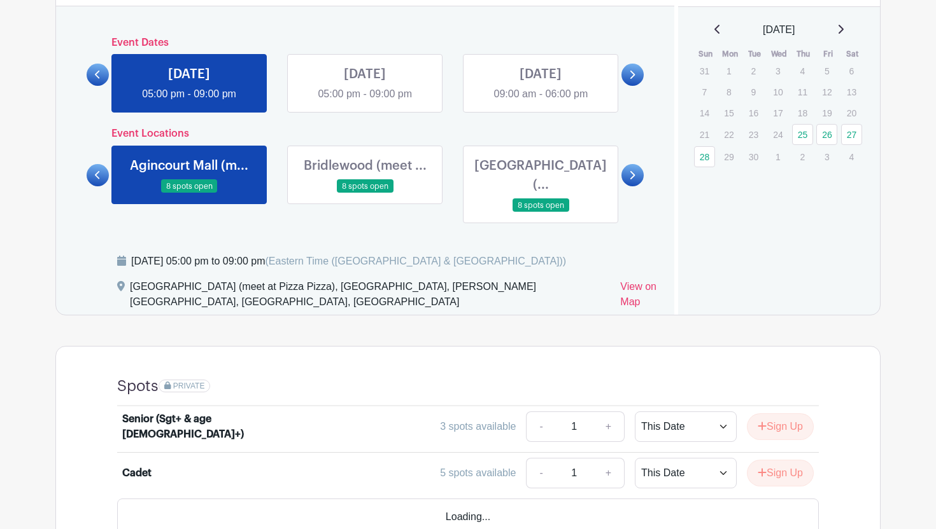
click at [189, 193] on link at bounding box center [189, 193] width 0 height 0
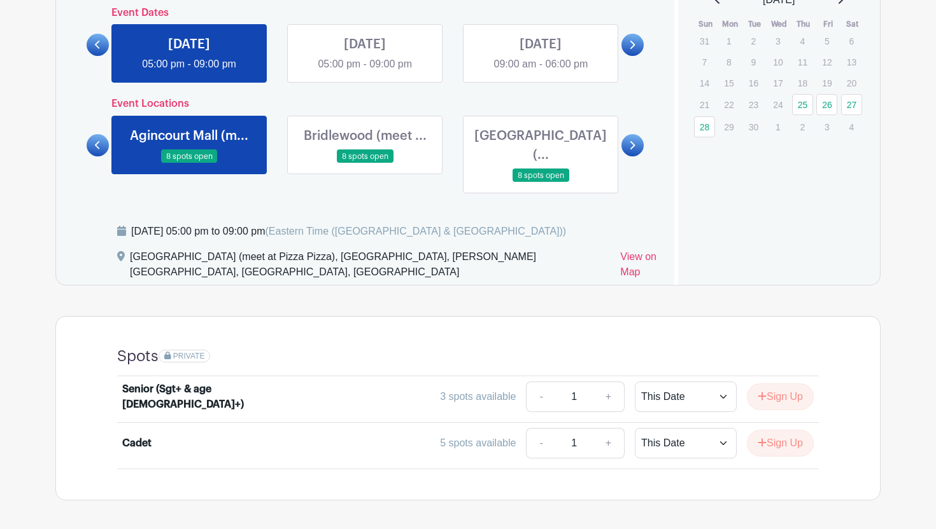
scroll to position [766, 0]
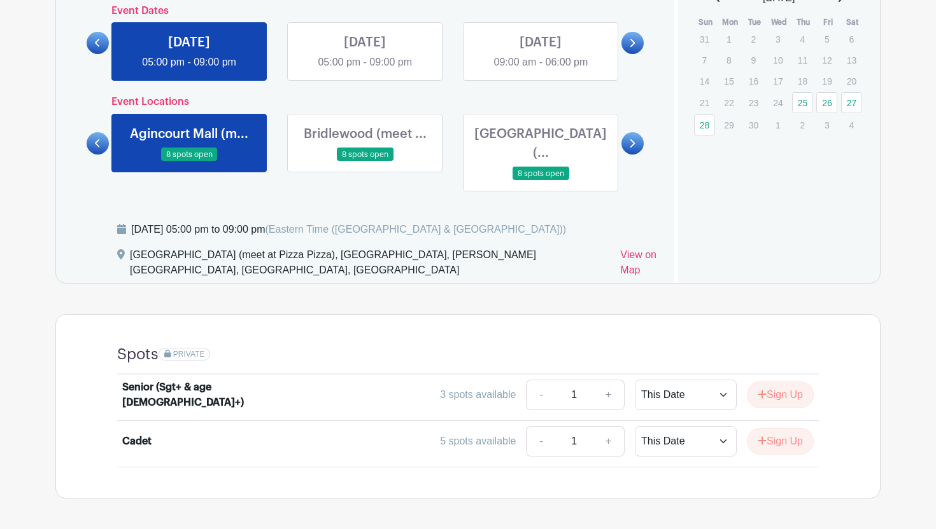
click at [365, 162] on link at bounding box center [365, 162] width 0 height 0
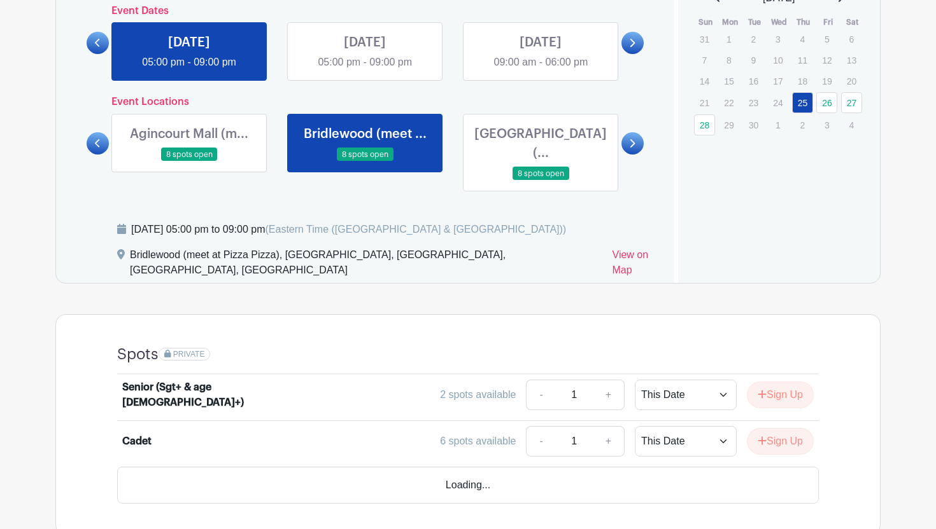
click at [634, 140] on link at bounding box center [632, 143] width 22 height 22
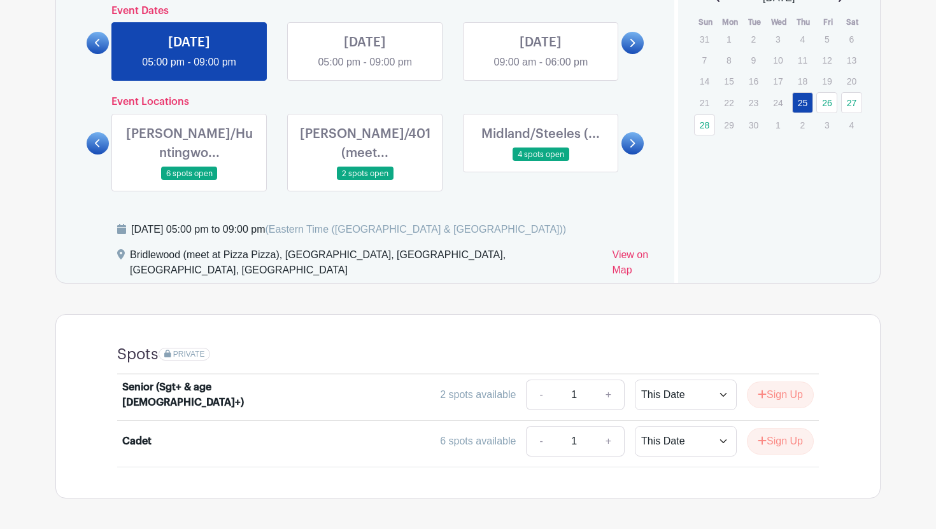
click at [634, 140] on link at bounding box center [632, 143] width 22 height 22
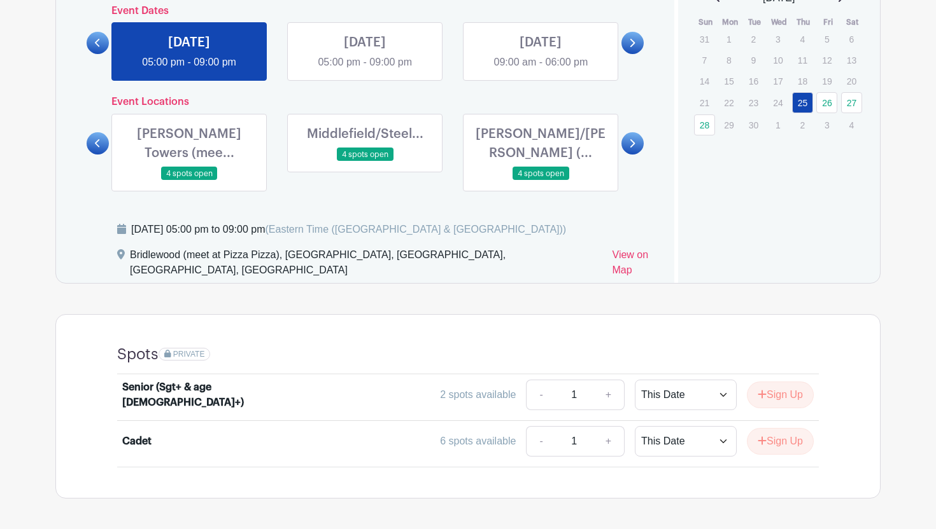
click at [95, 139] on icon at bounding box center [98, 144] width 6 height 10
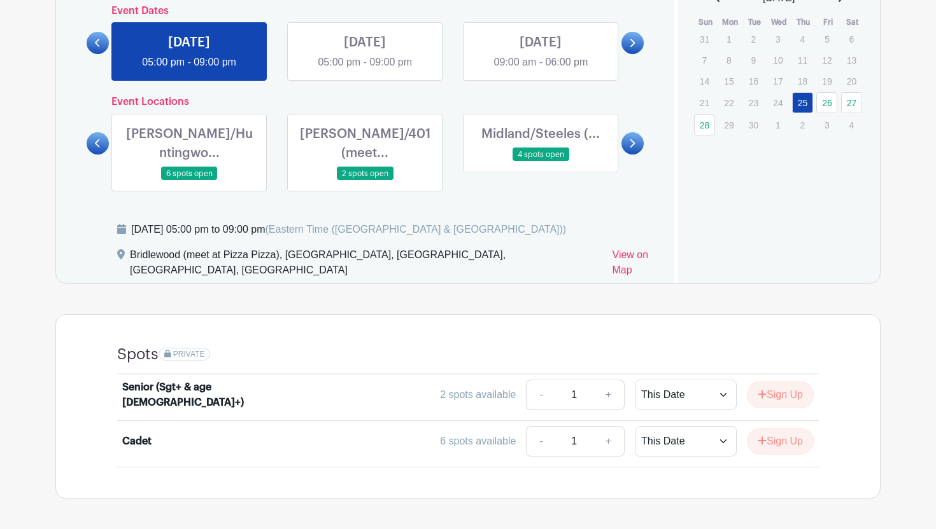
click at [95, 139] on icon at bounding box center [98, 144] width 6 height 10
click at [95, 139] on icon at bounding box center [97, 143] width 5 height 8
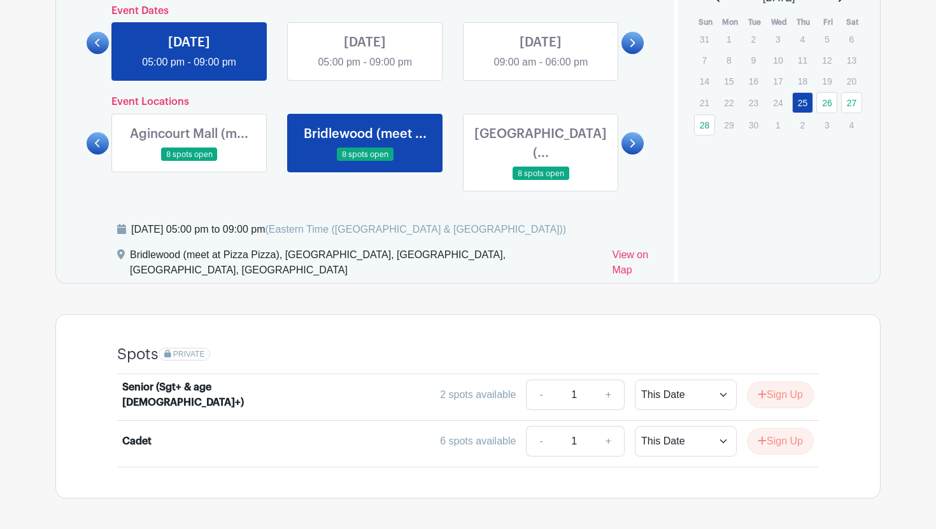
click at [95, 139] on icon at bounding box center [97, 143] width 5 height 8
click at [629, 139] on icon at bounding box center [632, 144] width 6 height 10
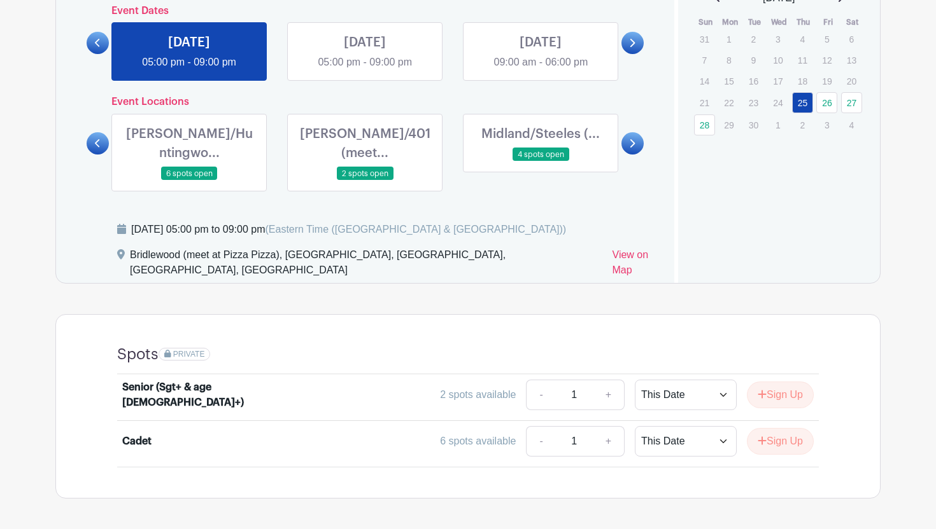
click at [629, 139] on icon at bounding box center [632, 144] width 6 height 10
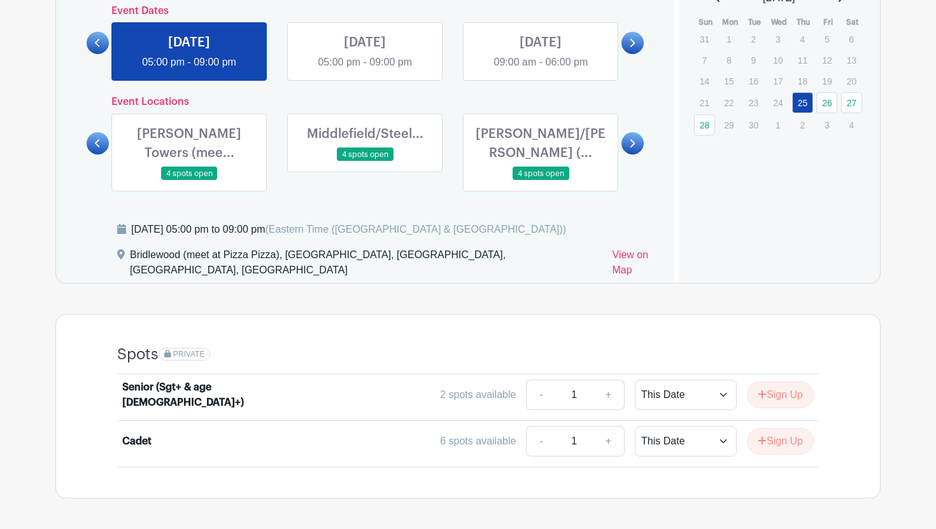
click at [629, 139] on icon at bounding box center [632, 144] width 6 height 10
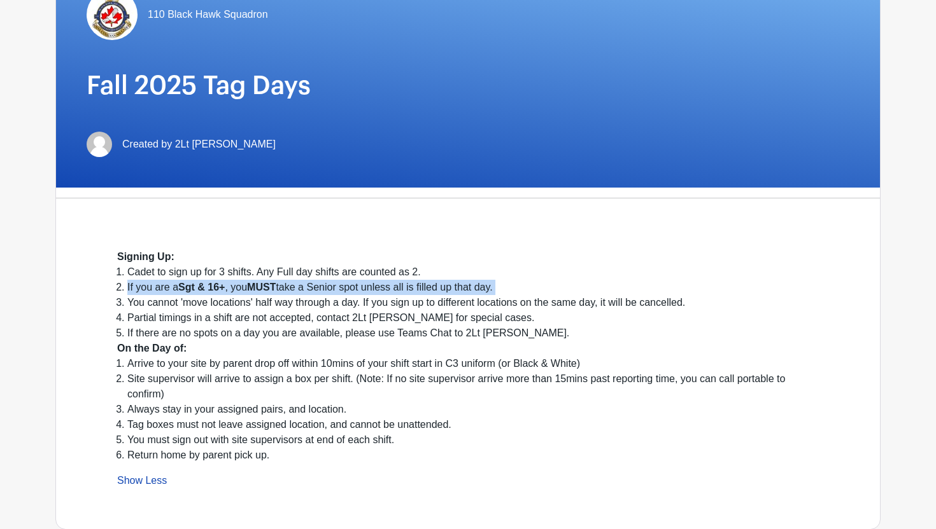
scroll to position [98, 0]
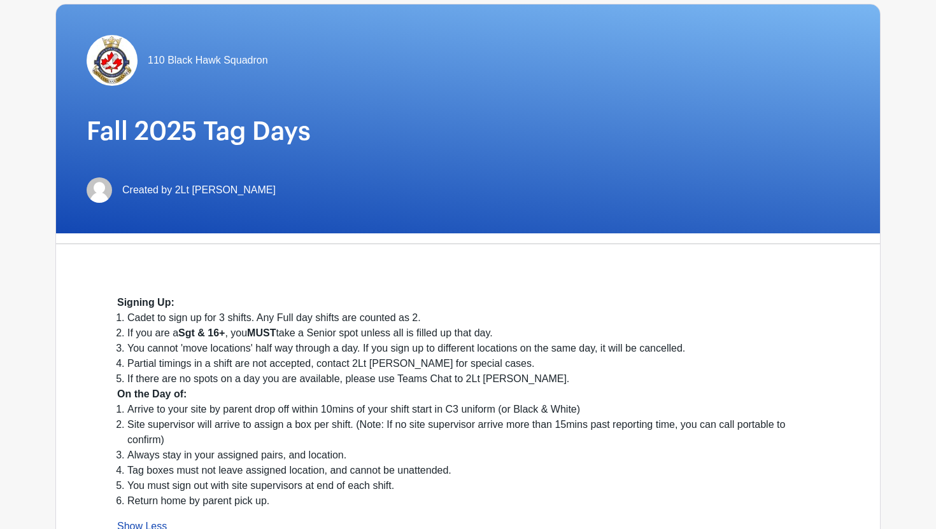
click at [127, 382] on li "If there are no spots on a day you are available, please use Teams Chat to 2Lt …" at bounding box center [472, 379] width 691 height 15
click at [295, 376] on li "If there are no spots on a day you are available, please use Teams Chat to 2Lt …" at bounding box center [472, 379] width 691 height 15
click at [200, 410] on li "Arrive to your site by parent drop off within 10mins of your shift start in C3 …" at bounding box center [472, 409] width 691 height 15
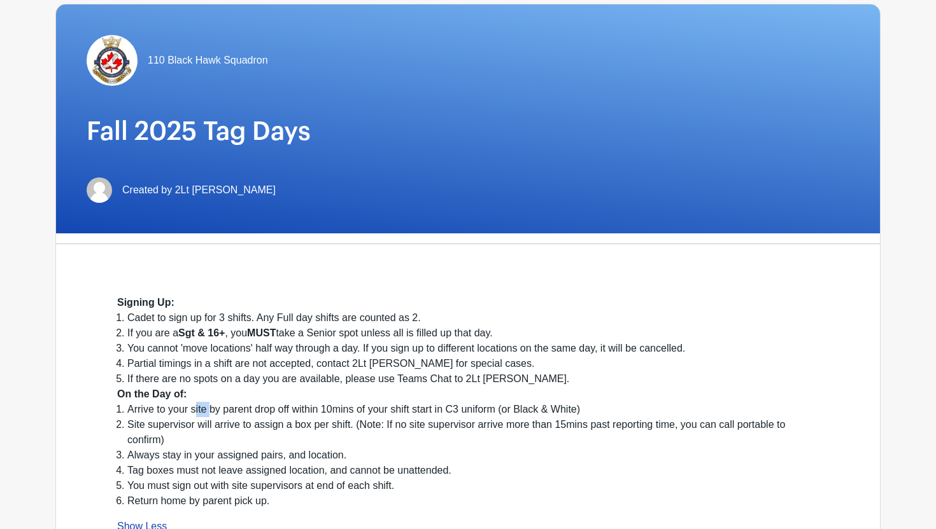
click at [200, 410] on li "Arrive to your site by parent drop off within 10mins of your shift start in C3 …" at bounding box center [472, 409] width 691 height 15
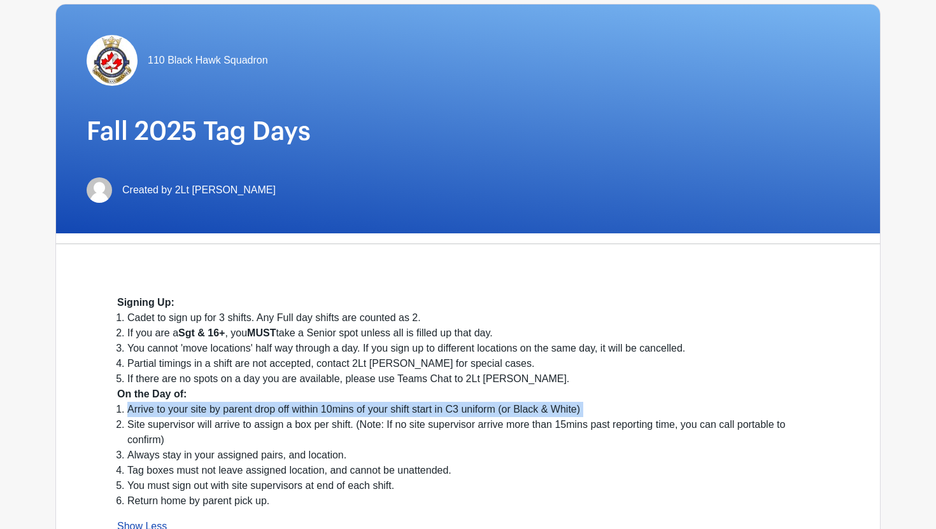
click at [200, 410] on li "Arrive to your site by parent drop off within 10mins of your shift start in C3 …" at bounding box center [472, 409] width 691 height 15
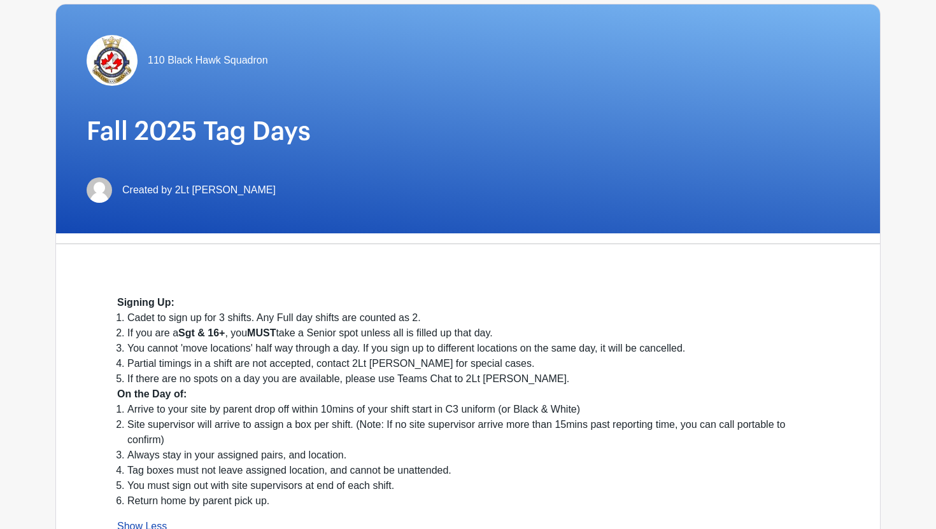
click at [167, 295] on div "Signing Up:" at bounding box center [467, 302] width 701 height 15
click at [166, 301] on strong "Signing Up:" at bounding box center [145, 302] width 57 height 11
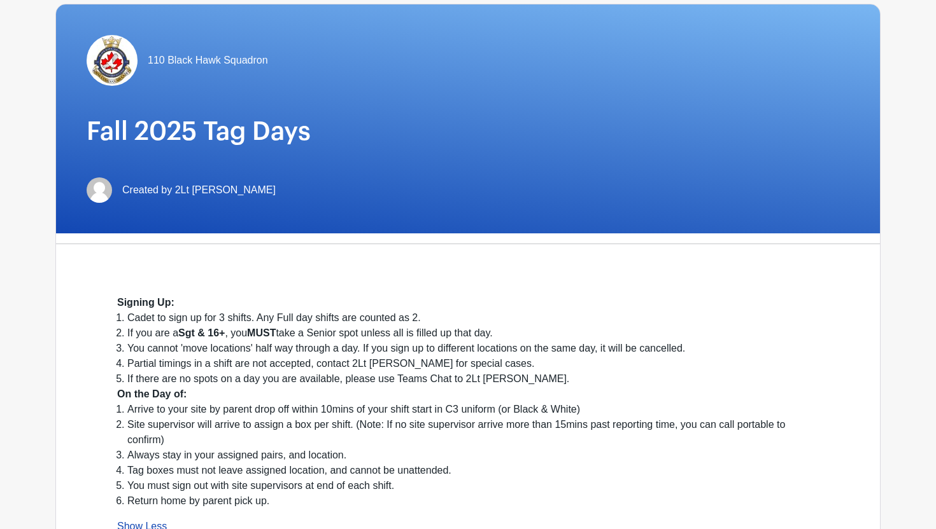
click at [157, 396] on strong "On the Day of:" at bounding box center [151, 394] width 69 height 11
click at [277, 409] on li "Arrive to your site by parent drop off within 10mins of your shift start in C3 …" at bounding box center [472, 409] width 691 height 15
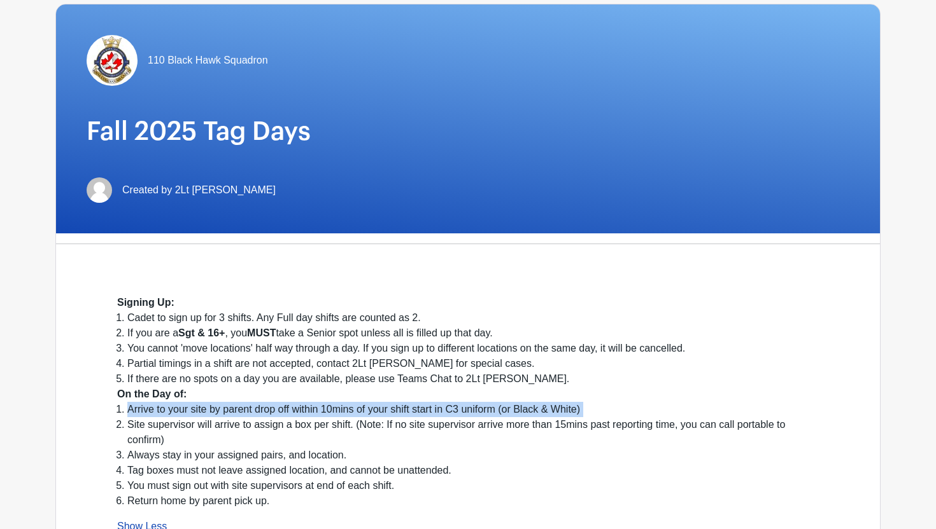
click at [277, 409] on li "Arrive to your site by parent drop off within 10mins of your shift start in C3 …" at bounding box center [472, 409] width 691 height 15
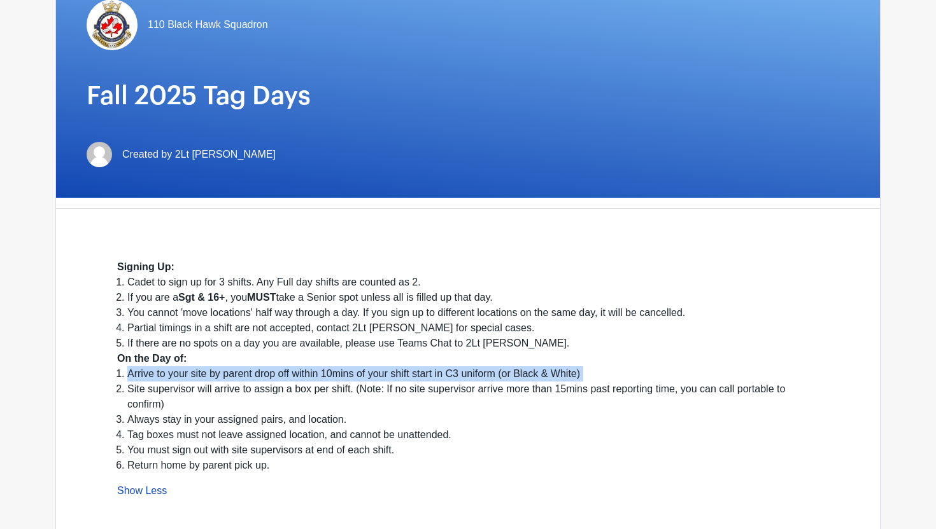
scroll to position [139, 0]
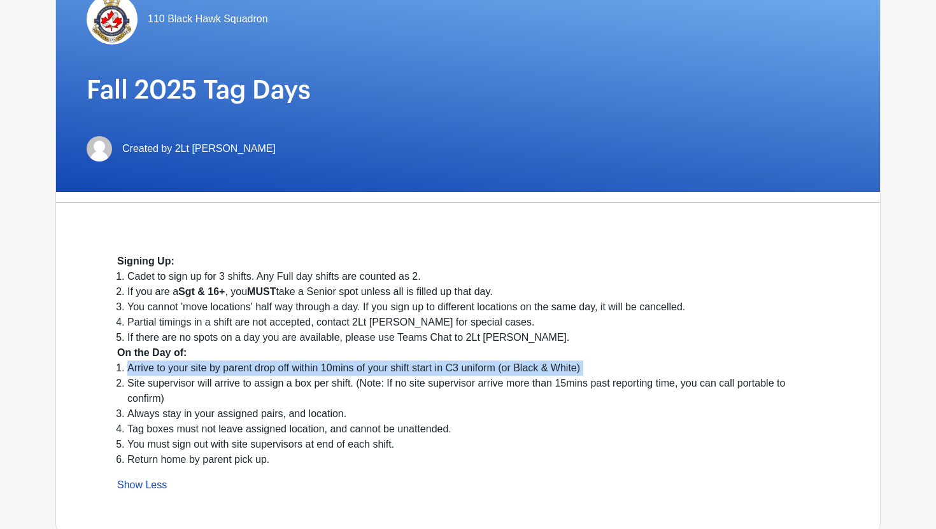
drag, startPoint x: 127, startPoint y: 431, endPoint x: 475, endPoint y: 437, distance: 347.5
click at [475, 437] on li "Tag boxes must not leave assigned location, and cannot be unattended." at bounding box center [472, 429] width 691 height 15
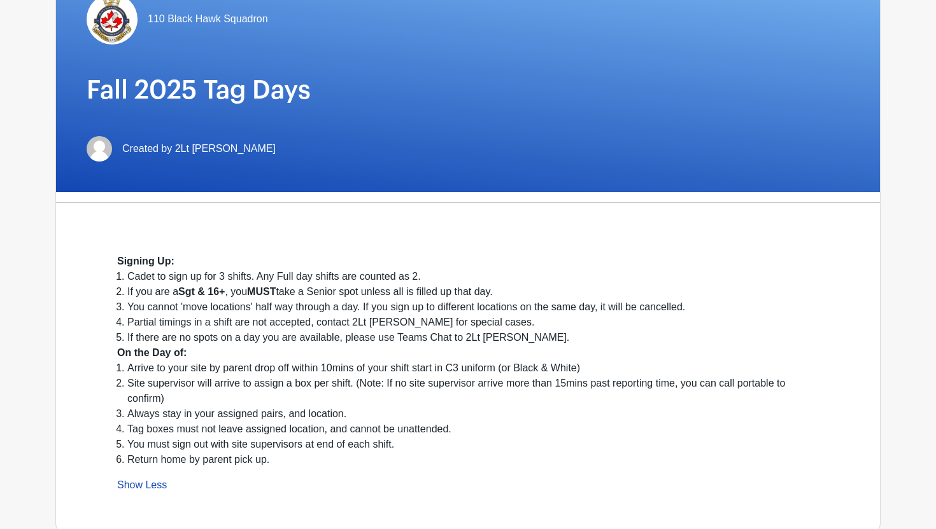
click at [128, 412] on li "Always stay in your assigned pairs, and location." at bounding box center [472, 414] width 691 height 15
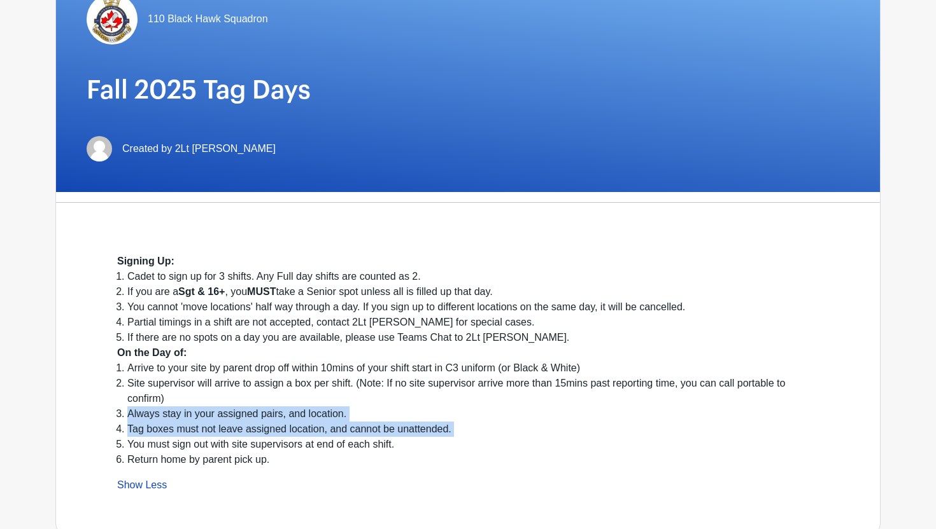
drag, startPoint x: 128, startPoint y: 412, endPoint x: 486, endPoint y: 435, distance: 358.4
click at [486, 435] on ol "Arrive to your site by parent drop off within 10mins of your shift start in C3 …" at bounding box center [467, 414] width 701 height 107
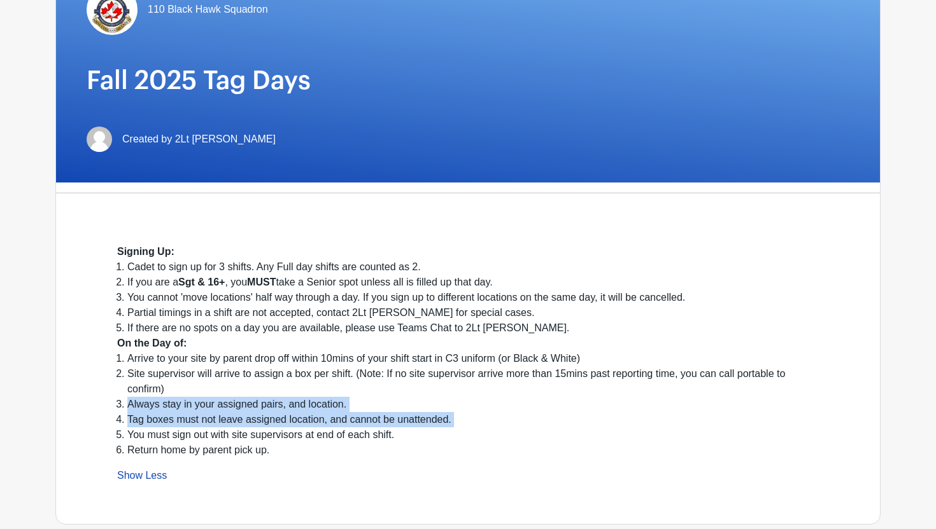
scroll to position [150, 0]
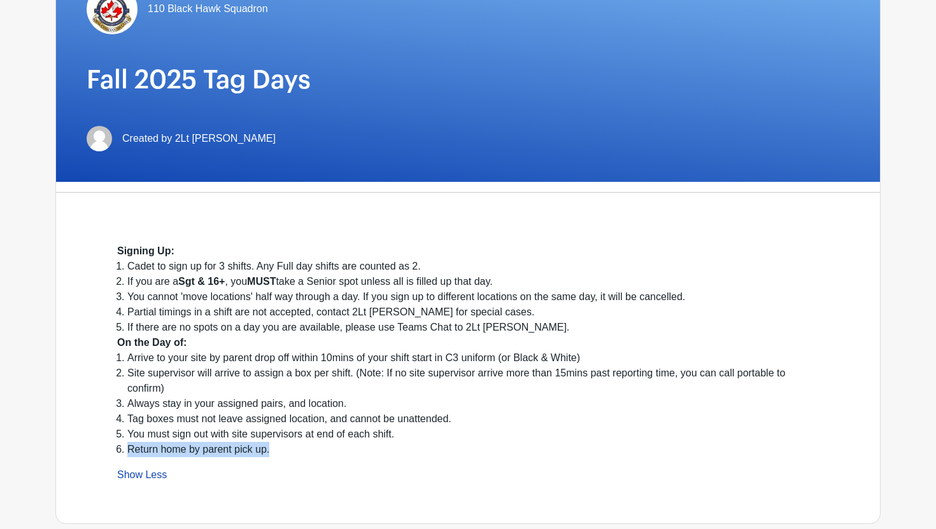
drag, startPoint x: 128, startPoint y: 452, endPoint x: 282, endPoint y: 450, distance: 154.0
click at [282, 450] on li "Return home by parent pick up." at bounding box center [472, 449] width 691 height 15
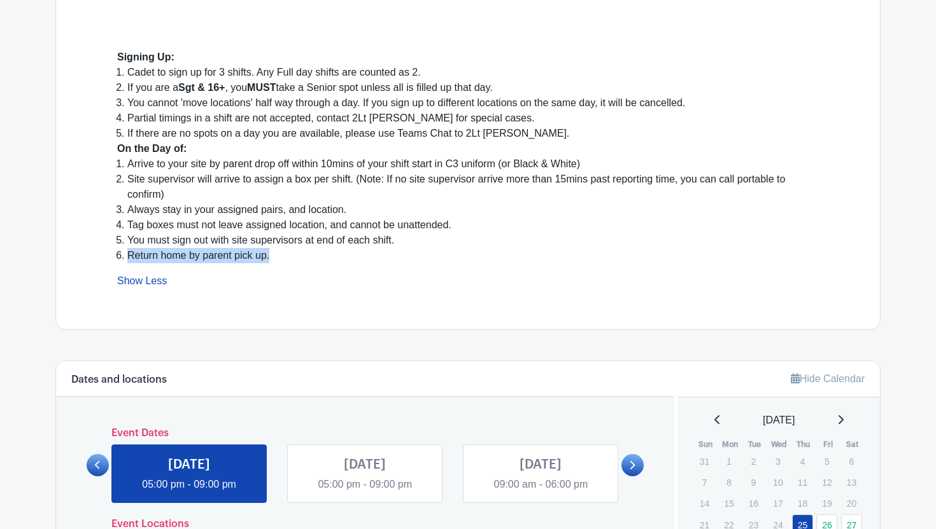
scroll to position [332, 0]
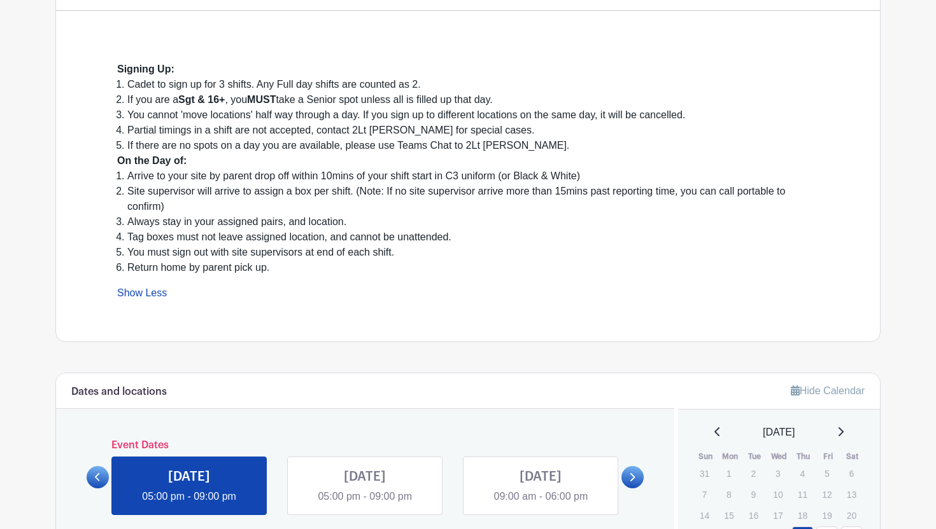
click at [279, 134] on li "Partial timings in a shift are not accepted, contact 2Lt [PERSON_NAME] for spec…" at bounding box center [472, 130] width 691 height 15
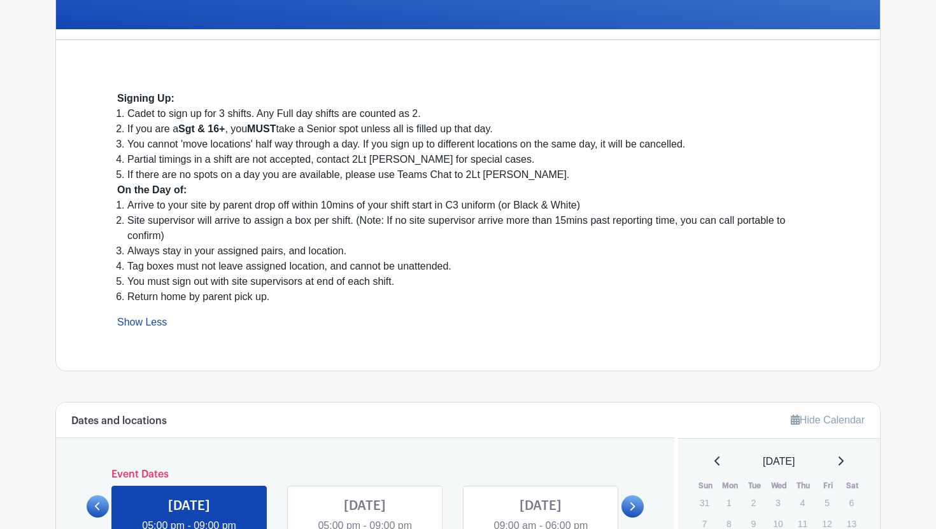
scroll to position [297, 0]
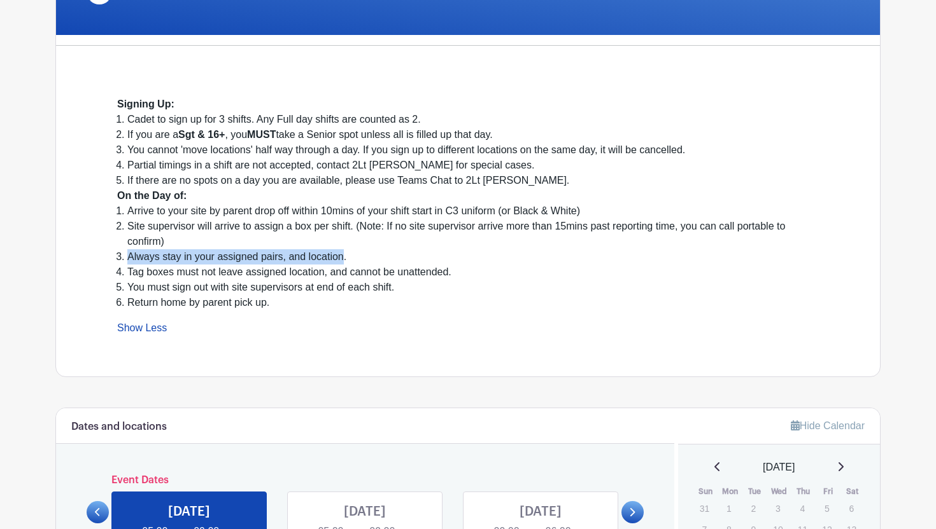
drag, startPoint x: 128, startPoint y: 260, endPoint x: 346, endPoint y: 256, distance: 217.7
click at [346, 256] on li "Always stay in your assigned pairs, and location." at bounding box center [472, 256] width 691 height 15
